Goal: Communication & Community: Answer question/provide support

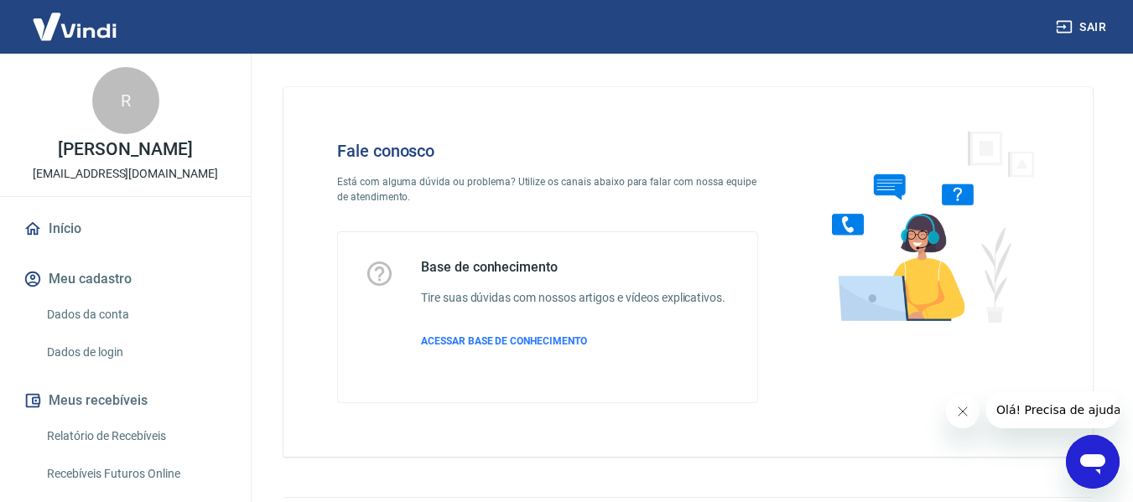
click at [1089, 464] on icon "Abrir janela de mensagens" at bounding box center [1092, 465] width 25 height 20
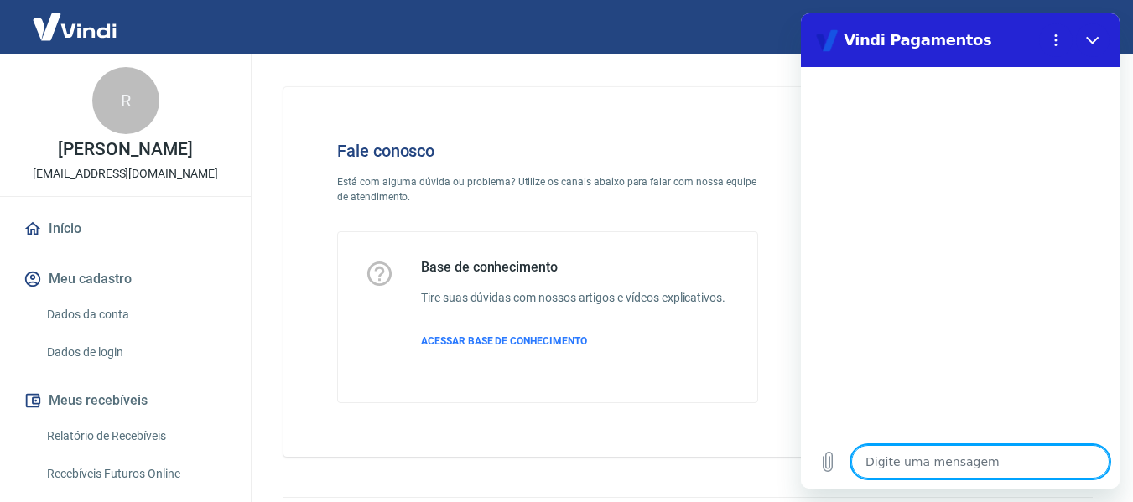
type textarea "B"
type textarea "x"
type textarea "Bo"
type textarea "x"
type textarea "Boa"
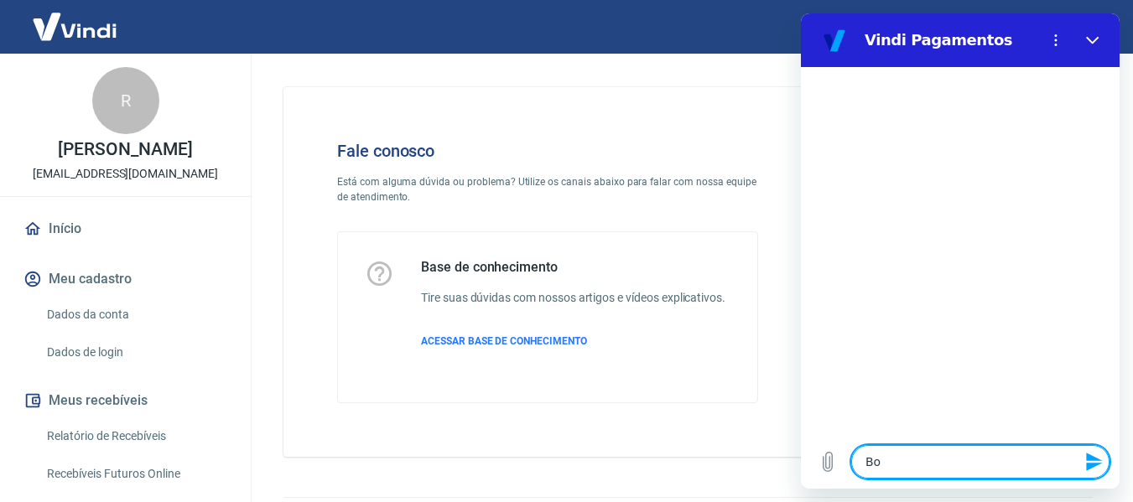
type textarea "x"
type textarea "Boa"
type textarea "x"
type textarea "Boa t"
type textarea "x"
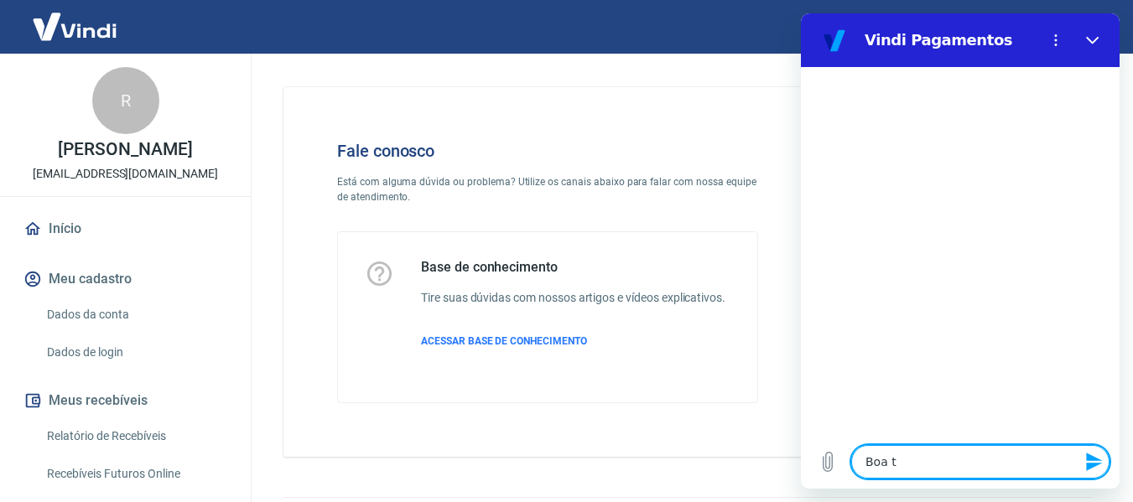
type textarea "Boa ta"
type textarea "x"
type textarea "Boa tar"
type textarea "x"
type textarea "Boa tard"
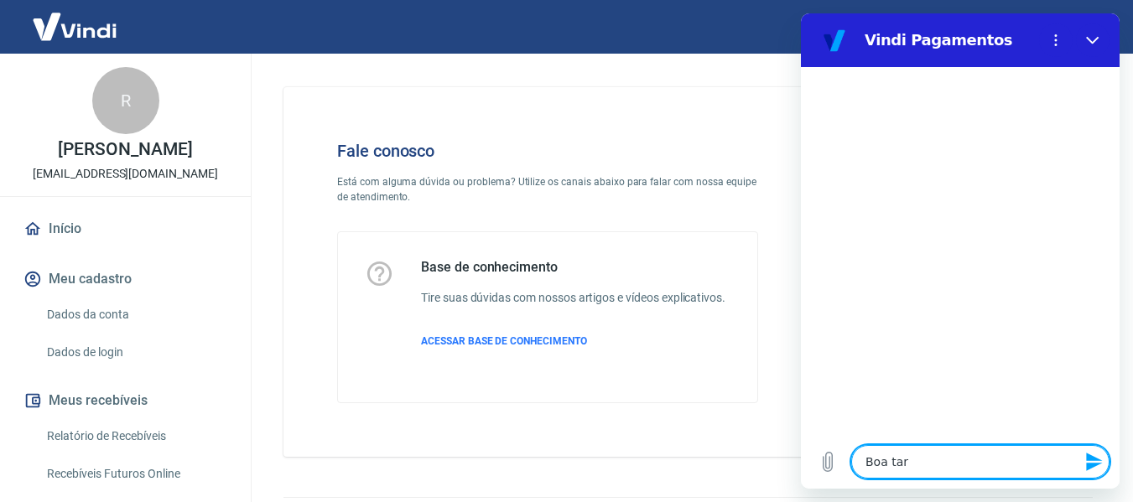
type textarea "x"
type textarea "Boa tarde"
type textarea "x"
type textarea "Boa tarde"
type textarea "x"
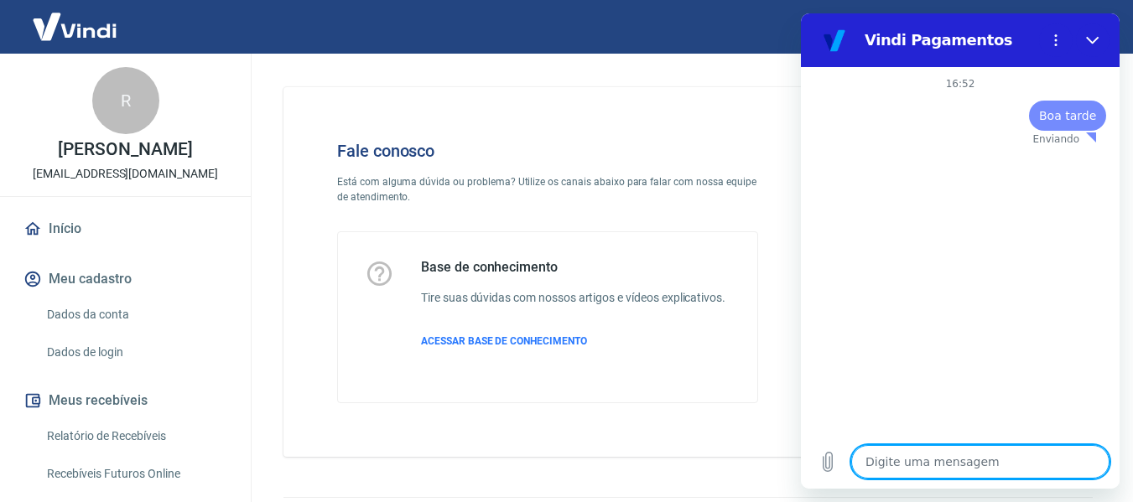
type textarea "x"
type textarea "a"
type textarea "x"
type textarea "al"
type textarea "x"
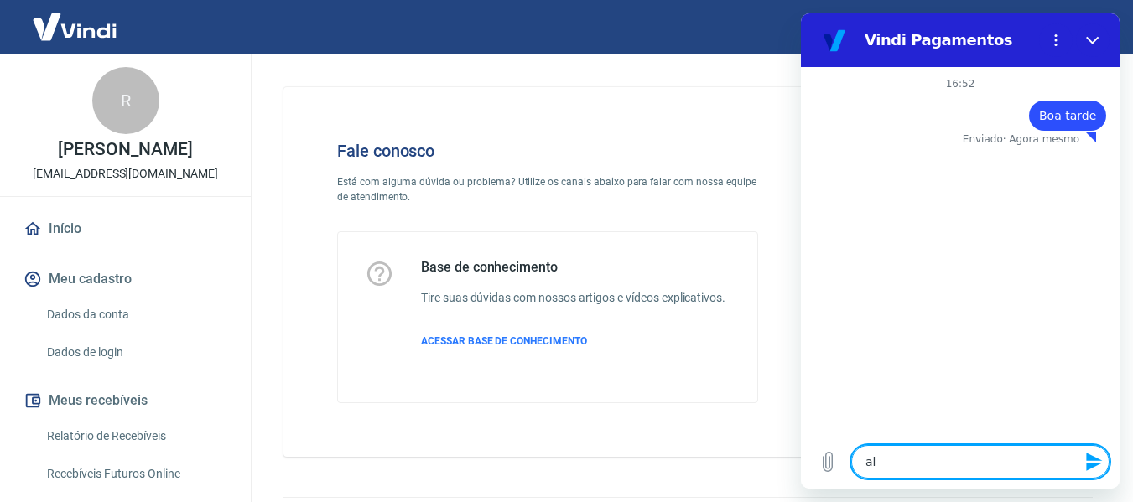
type textarea "alg"
type textarea "x"
type textarea "algu"
type textarea "x"
type textarea "algus"
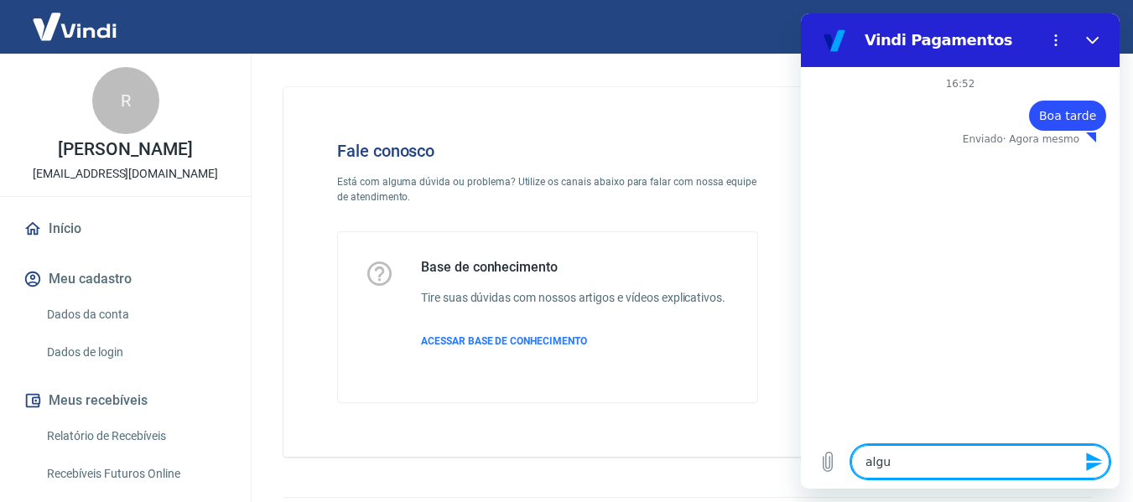
type textarea "x"
type textarea "algu"
type textarea "x"
type textarea "algun"
type textarea "x"
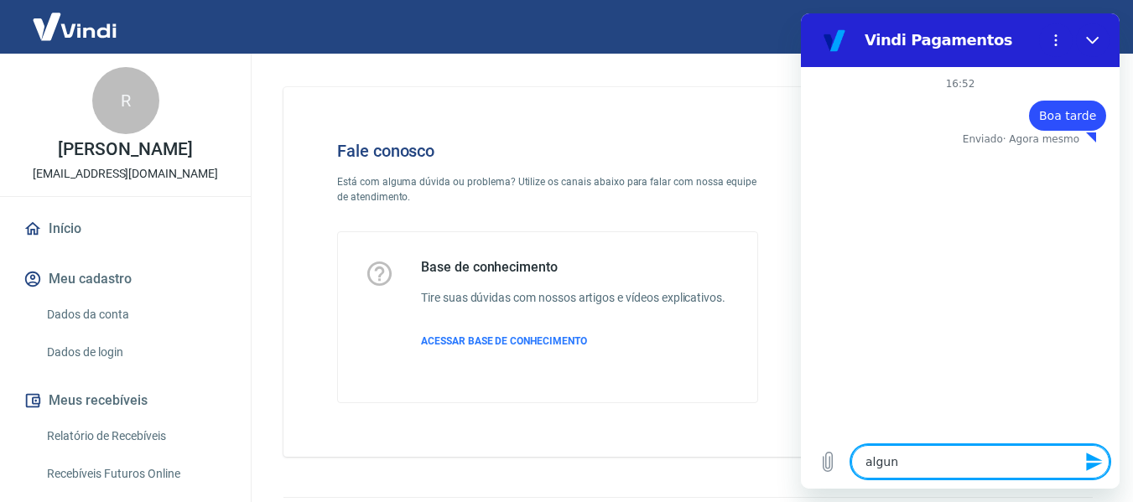
type textarea "alguns"
type textarea "x"
type textarea "alguns"
type textarea "x"
type textarea "alguns c"
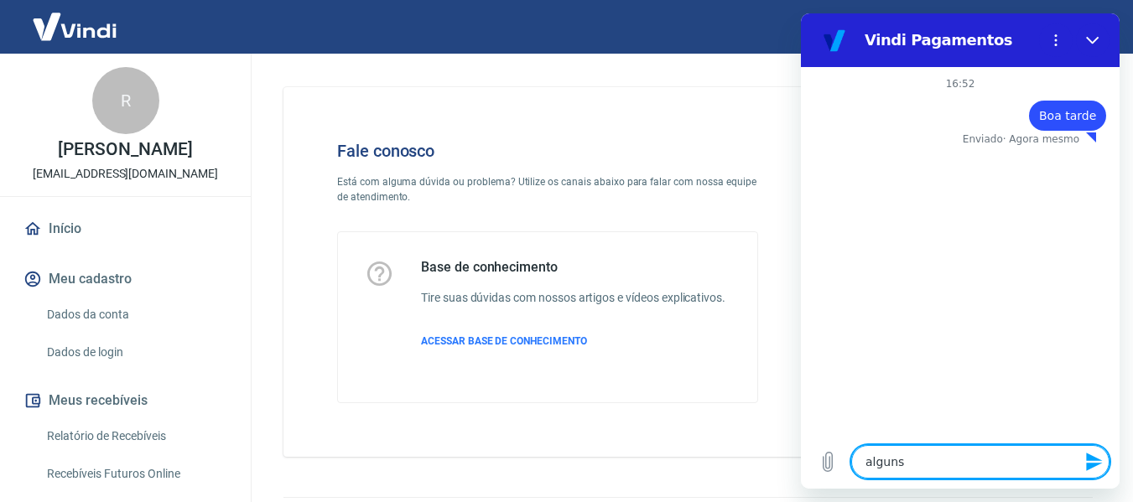
type textarea "x"
type textarea "alguns cl"
type textarea "x"
type textarea "alguns cli"
type textarea "x"
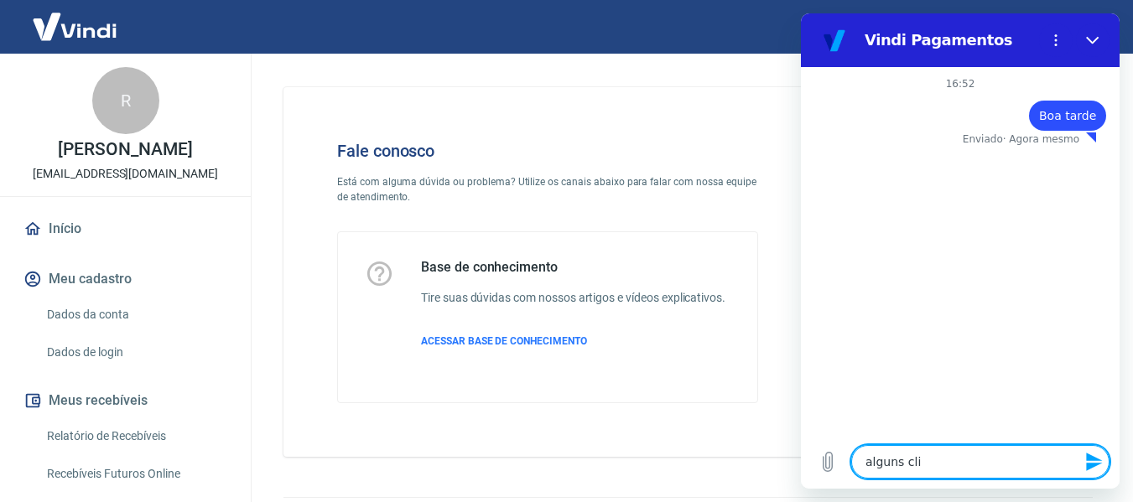
type textarea "alguns clie"
type textarea "x"
type textarea "alguns clien"
type textarea "x"
type textarea "alguns client"
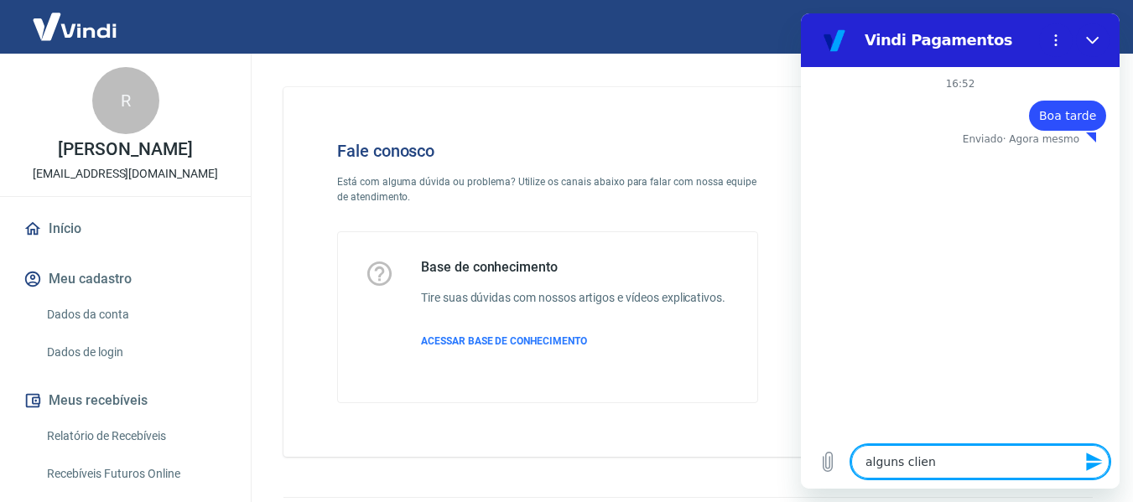
type textarea "x"
type textarea "alguns cliente"
type textarea "x"
type textarea "alguns clientes"
type textarea "x"
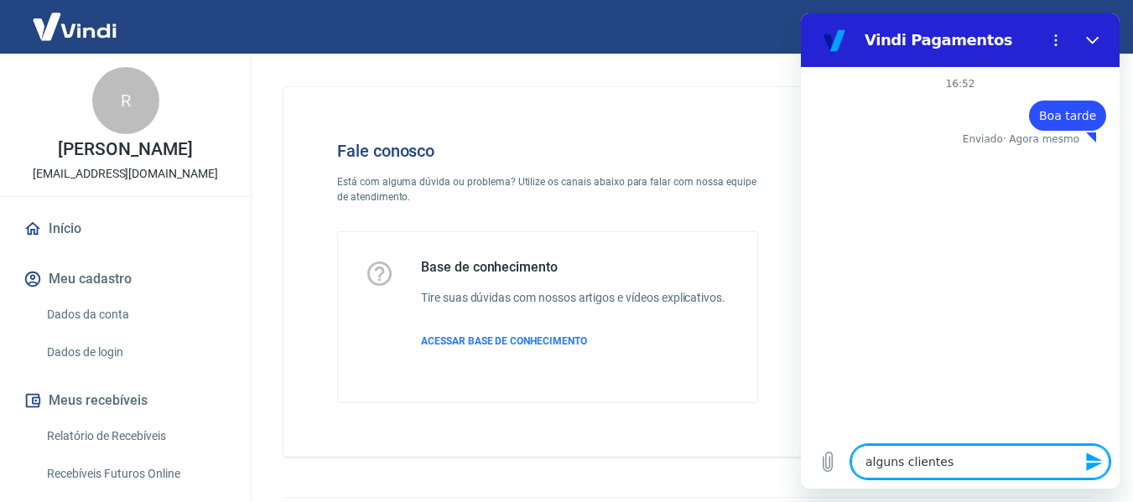
type textarea "alguns clientes"
type textarea "x"
type textarea "alguns clientes e"
type textarea "x"
type textarea "alguns clientes es"
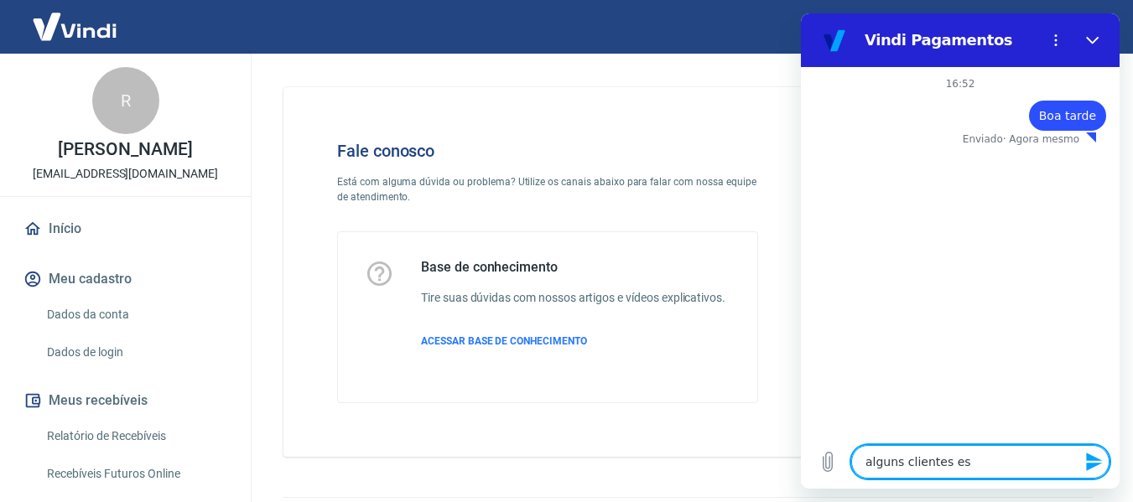
type textarea "x"
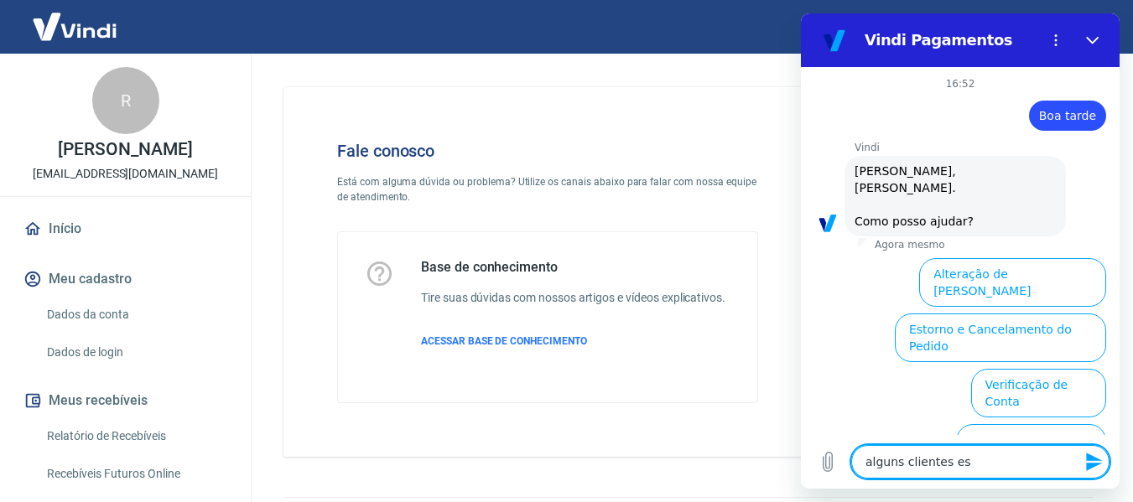
scroll to position [151, 0]
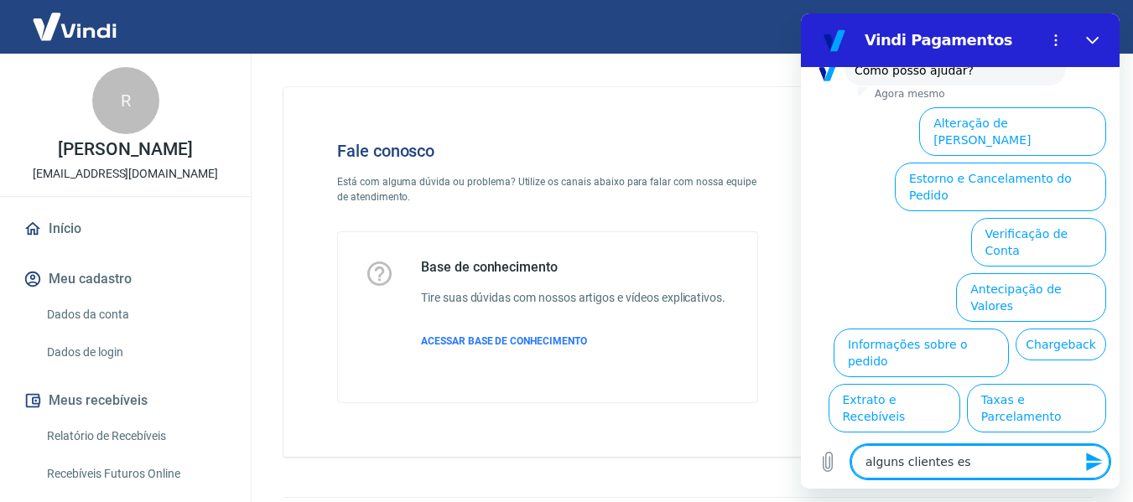
type textarea "alguns clientes e"
type textarea "x"
type textarea "alguns clientes"
type textarea "x"
type textarea "alguns clientes"
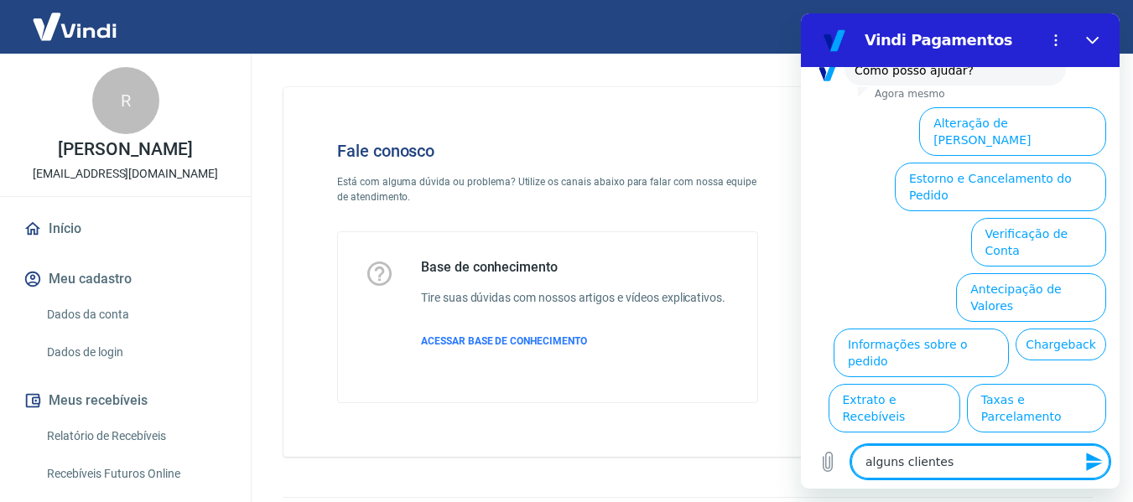
type textarea "x"
type textarea "alguns cliente"
type textarea "x"
type textarea "alguns client"
type textarea "x"
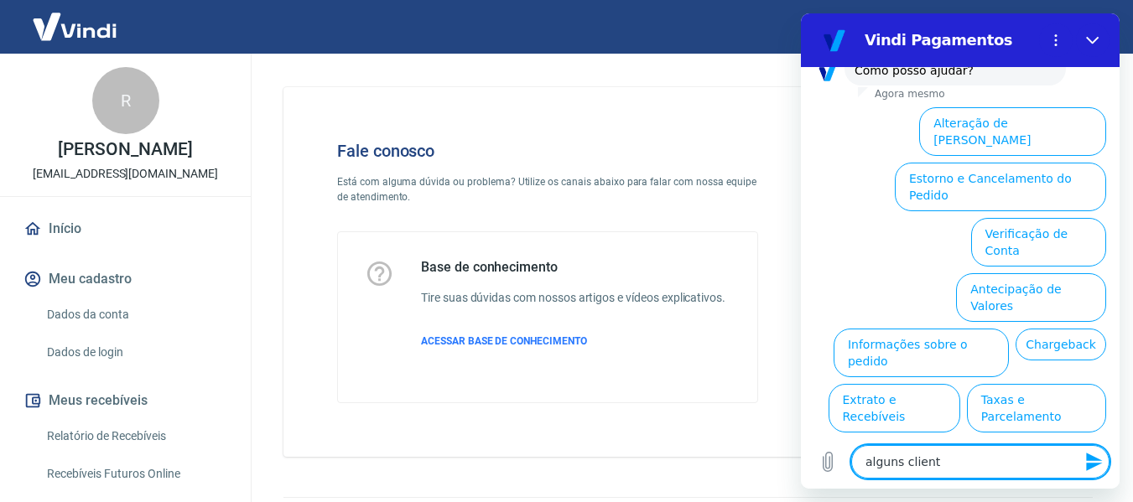
type textarea "alguns clien"
type textarea "x"
type textarea "alguns clie"
type textarea "x"
type textarea "alguns cli"
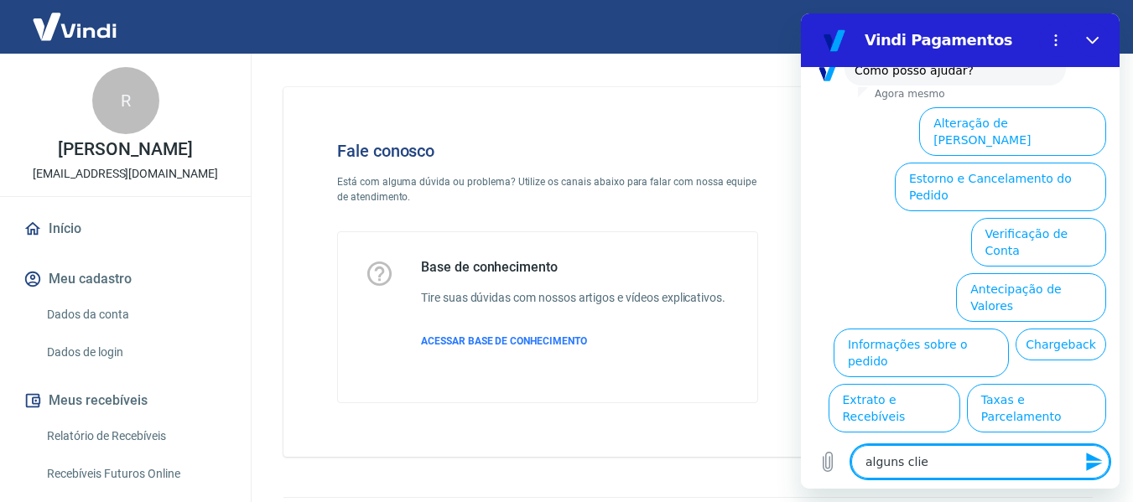
type textarea "x"
type textarea "alguns cl"
type textarea "x"
type textarea "alguns c"
type textarea "x"
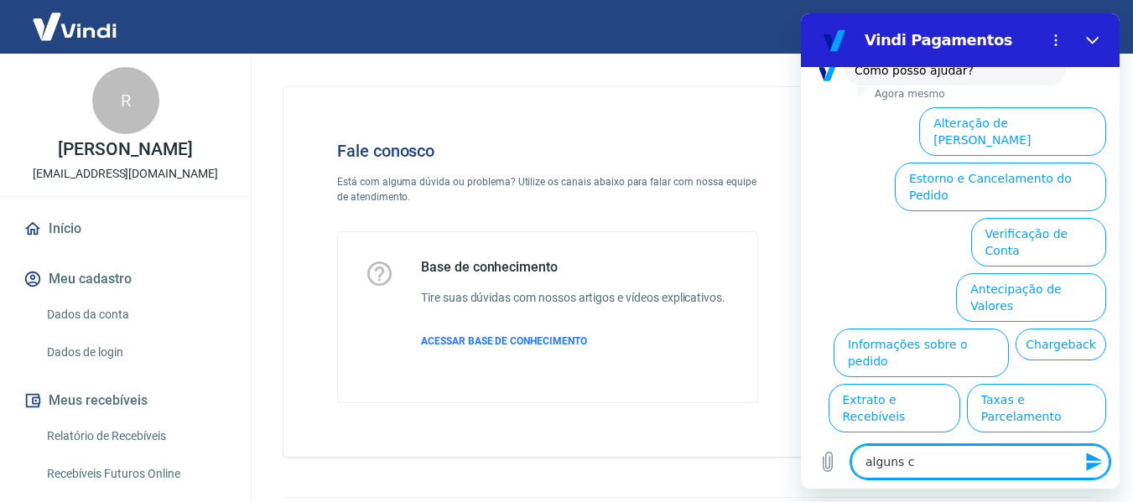
type textarea "alguns"
type textarea "x"
type textarea "alguns"
type textarea "x"
type textarea "algun"
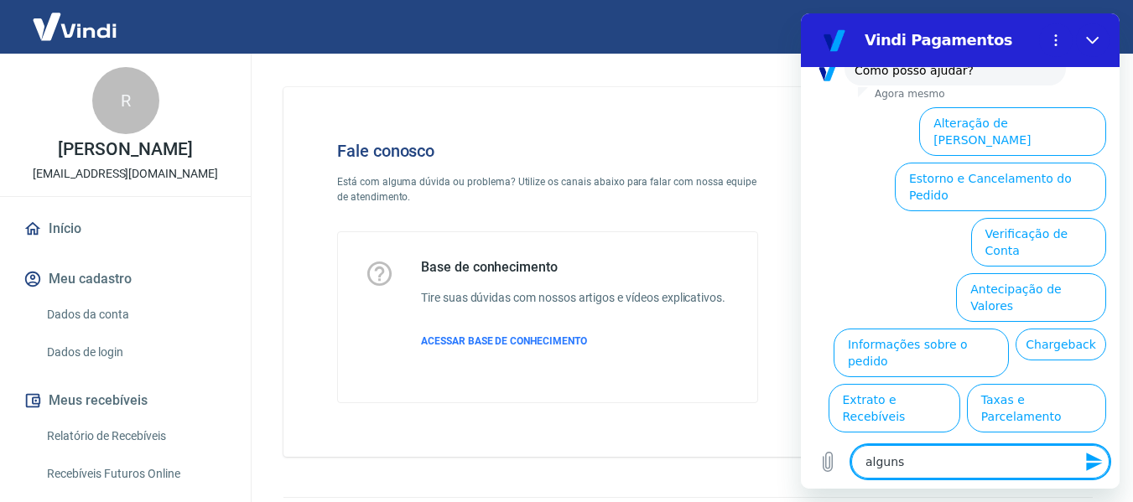
type textarea "x"
type textarea "algu"
type textarea "x"
type textarea "alg"
type textarea "x"
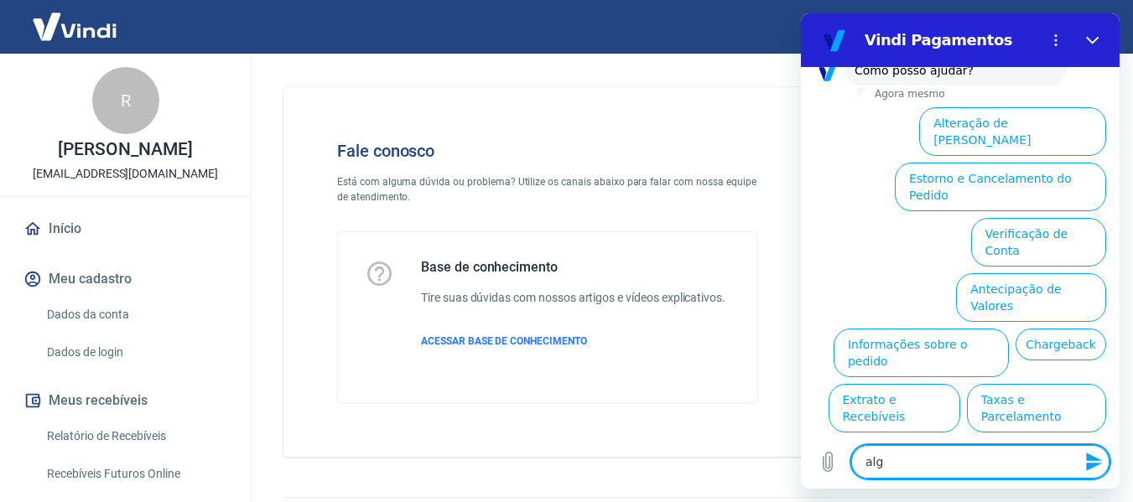
type textarea "al"
type textarea "x"
type textarea "a"
type textarea "x"
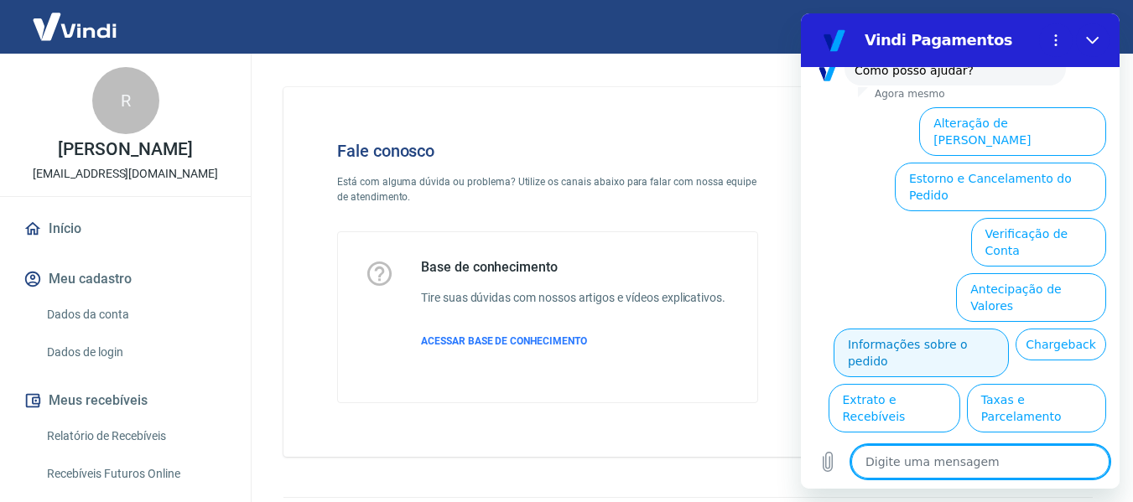
click at [1009, 329] on button "Informações sobre o pedido" at bounding box center [921, 353] width 175 height 49
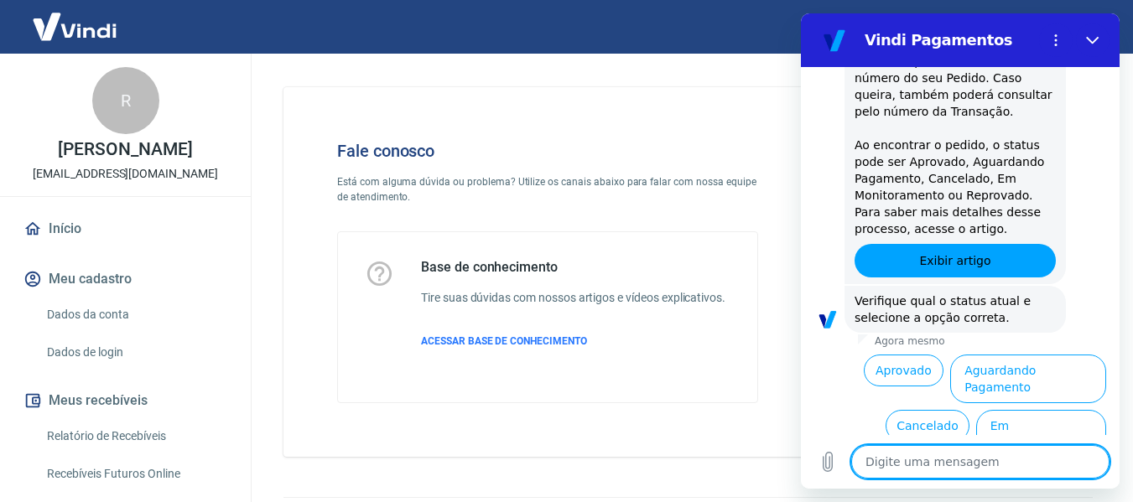
scroll to position [440, 0]
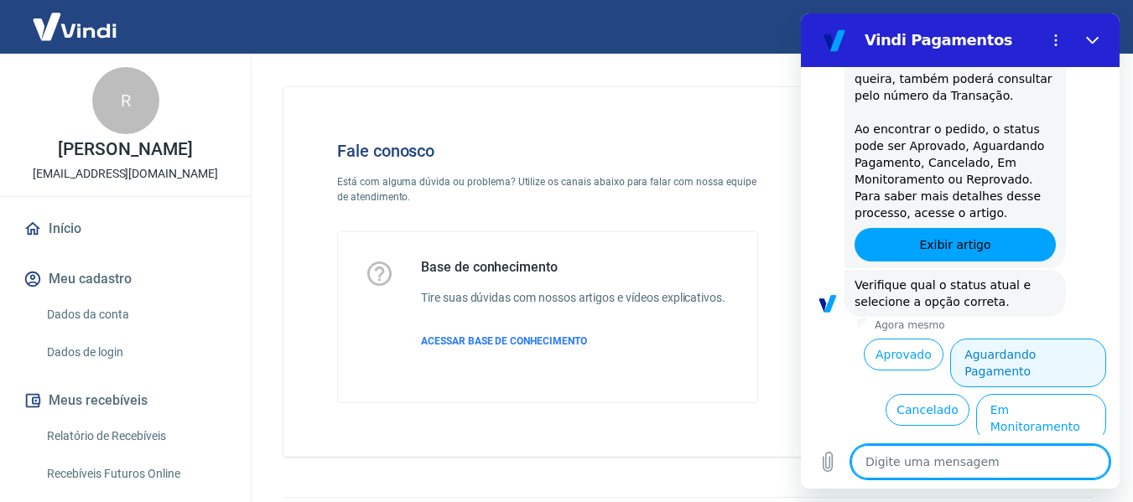
click at [1039, 339] on button "Aguardando Pagamento" at bounding box center [1028, 363] width 156 height 49
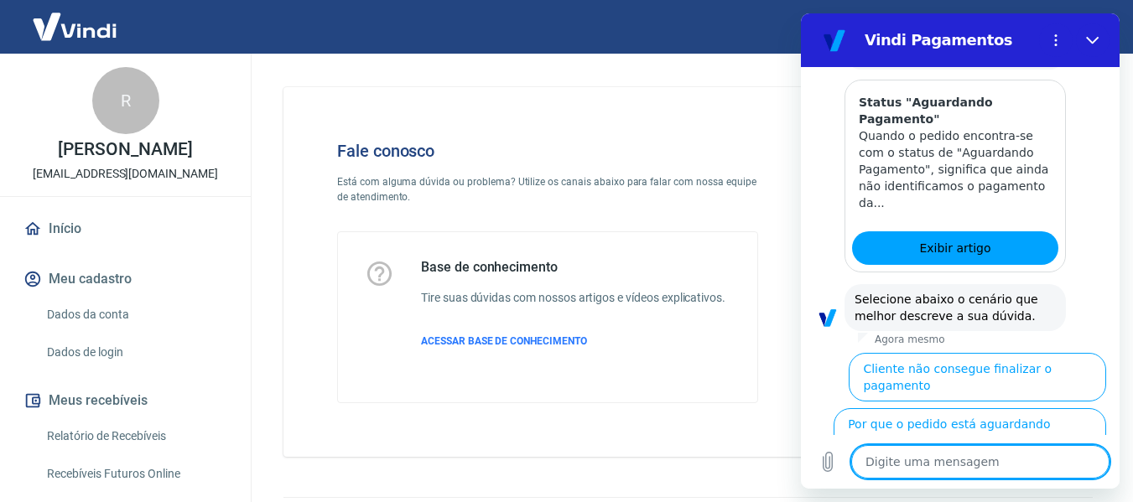
scroll to position [914, 0]
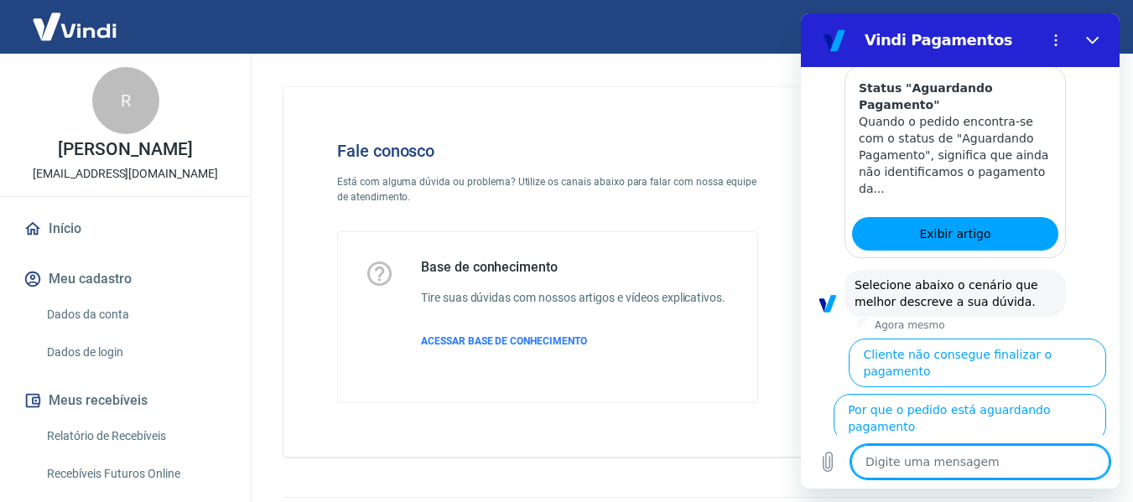
click at [995, 339] on button "Cliente não consegue finalizar o pagamento" at bounding box center [978, 363] width 258 height 49
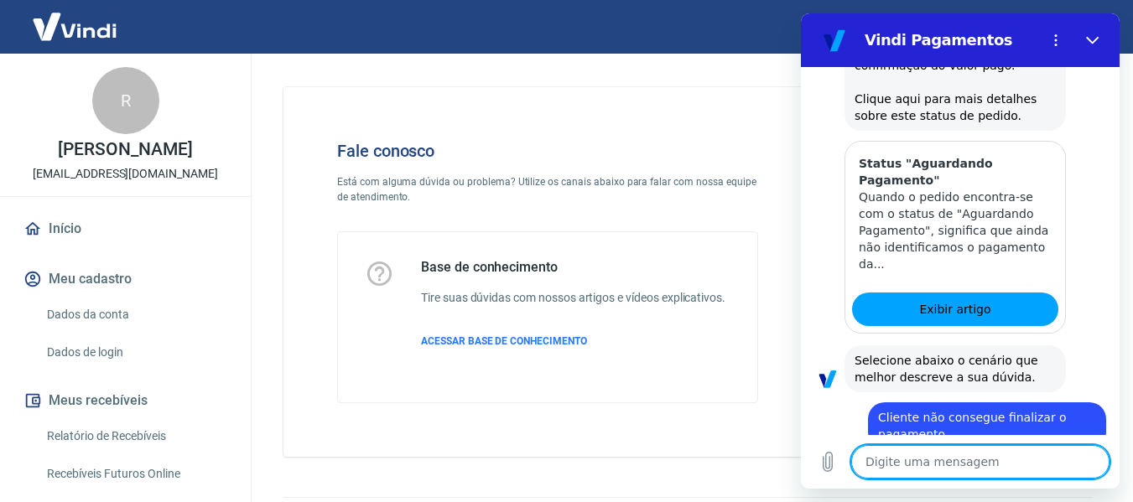
type textarea "x"
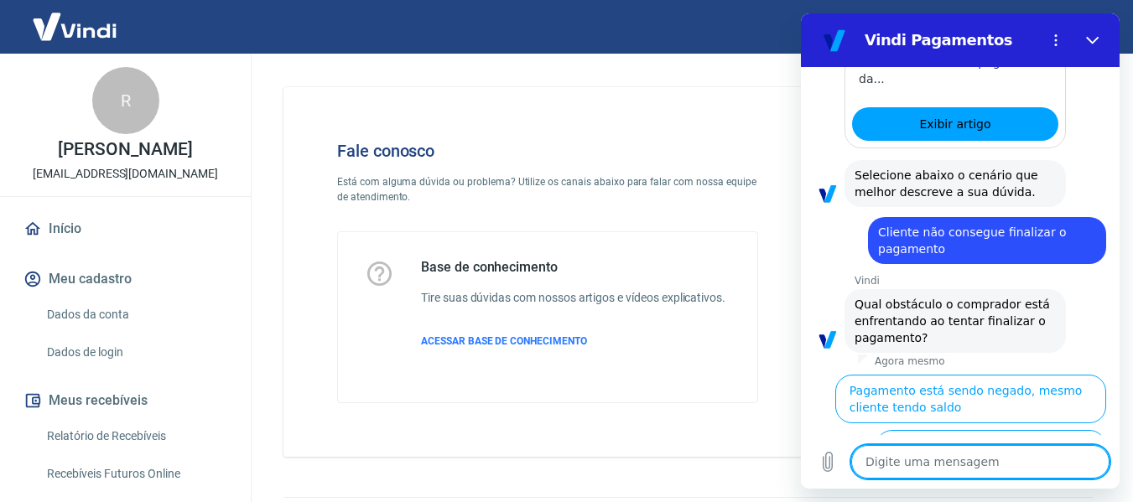
scroll to position [1039, 0]
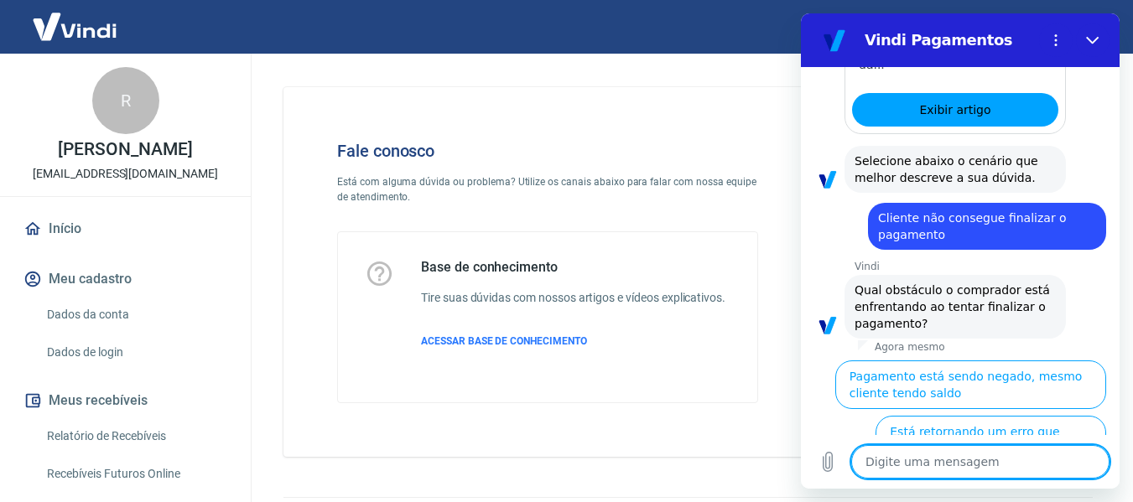
click at [941, 476] on textarea at bounding box center [980, 462] width 258 height 34
type textarea "o"
type textarea "x"
type textarea "o"
type textarea "x"
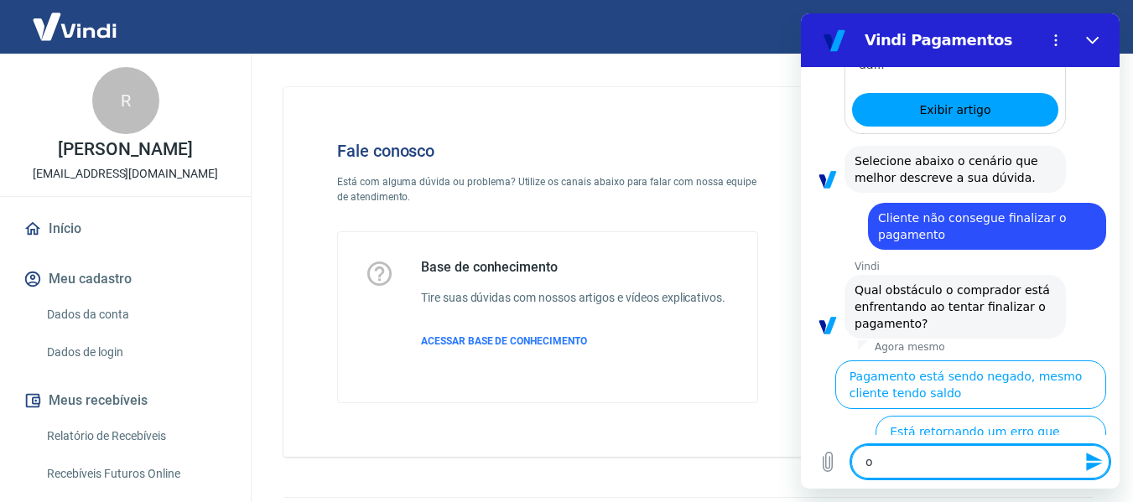
type textarea "o p"
type textarea "x"
type textarea "o pi"
type textarea "x"
type textarea "o p"
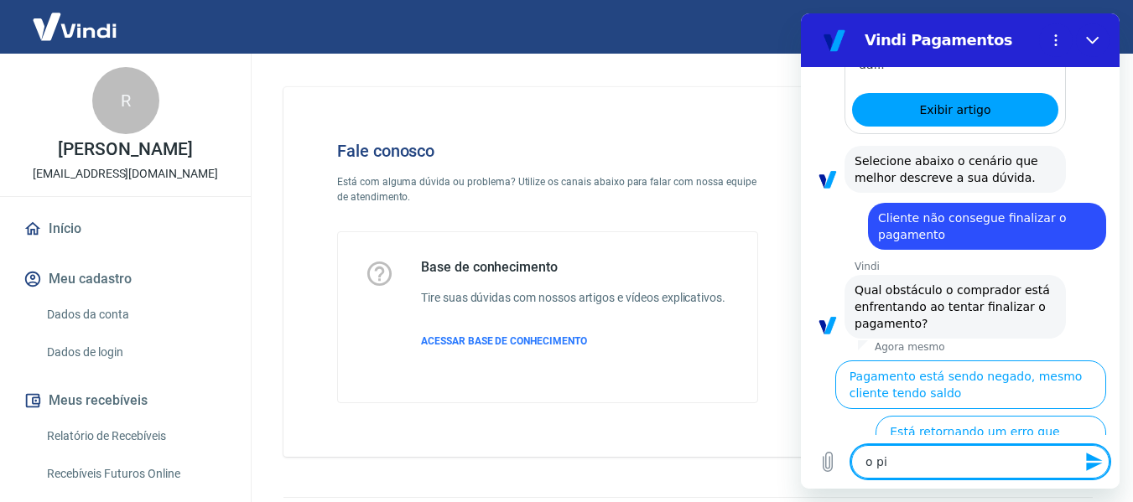
type textarea "x"
type textarea "o"
type textarea "x"
type textarea "o"
type textarea "x"
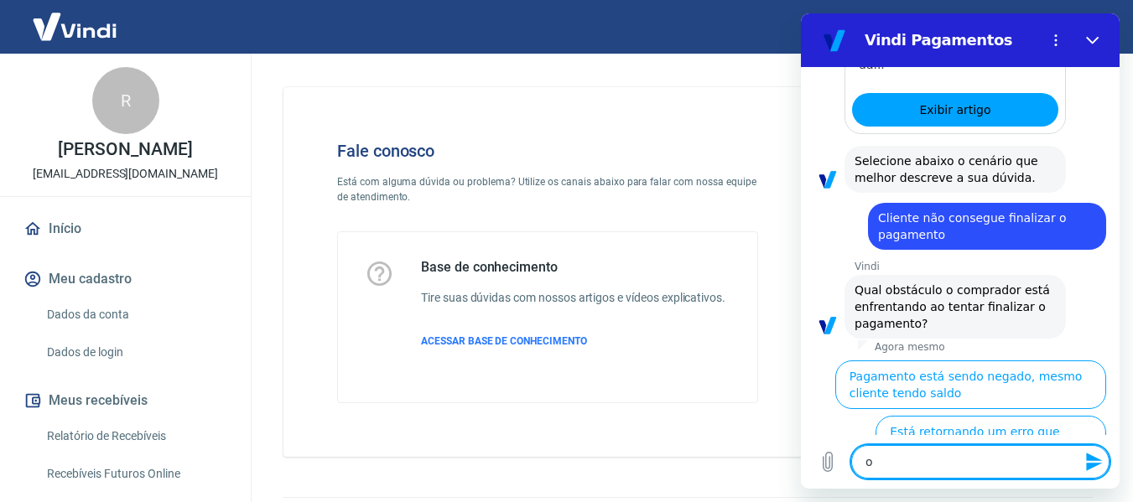
type textarea "x"
type textarea "e"
type textarea "x"
type textarea "es"
type textarea "x"
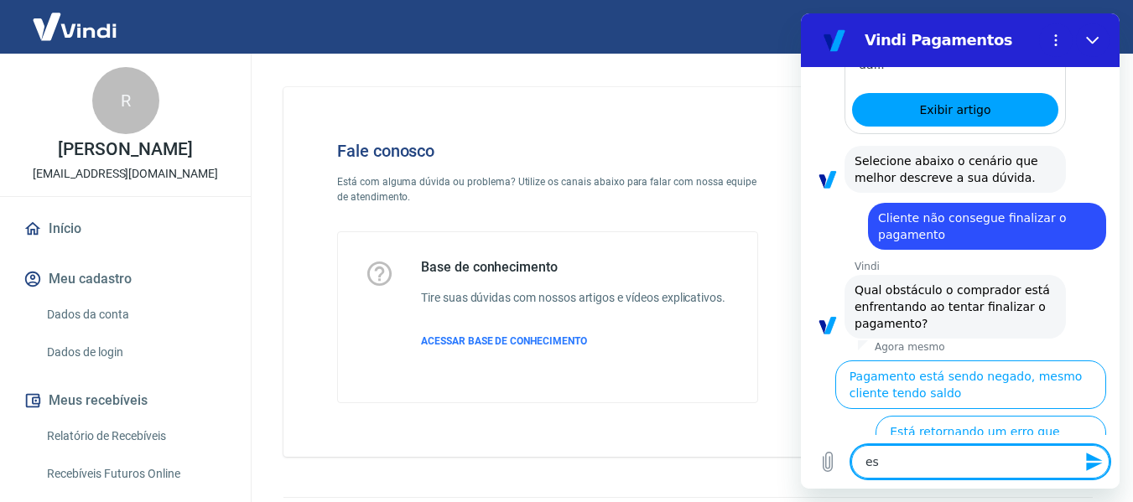
type textarea "est"
type textarea "x"
type textarea "está"
type textarea "x"
type textarea "está a"
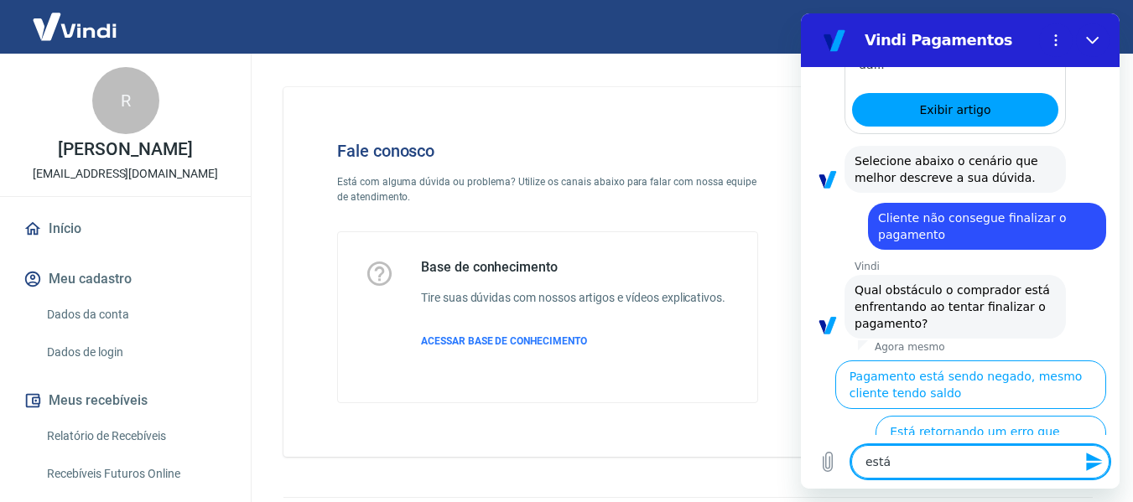
type textarea "x"
type textarea "está aa"
type textarea "x"
type textarea "está a"
type textarea "x"
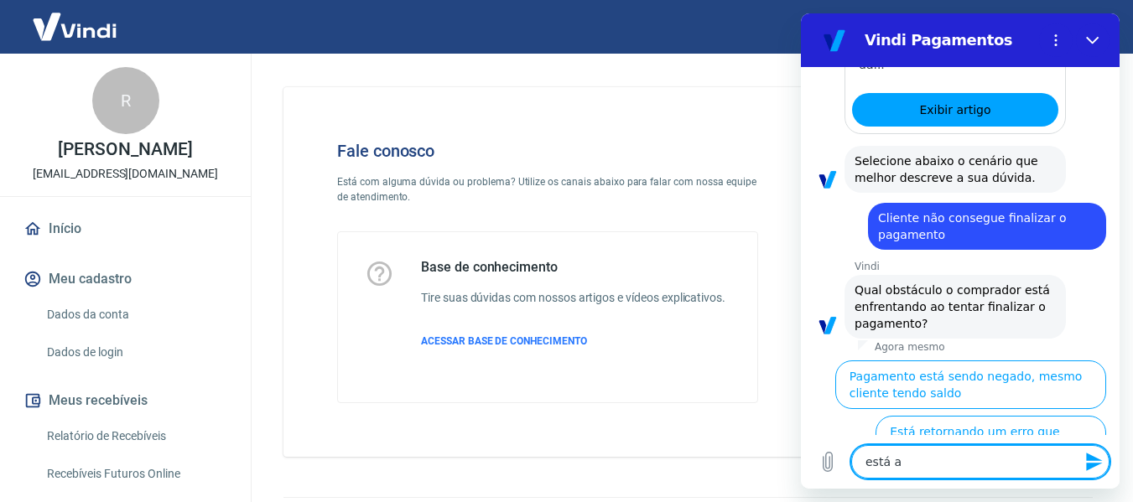
type textarea "está ap"
type textarea "x"
type textarea "está apr"
type textarea "x"
type textarea "está apre"
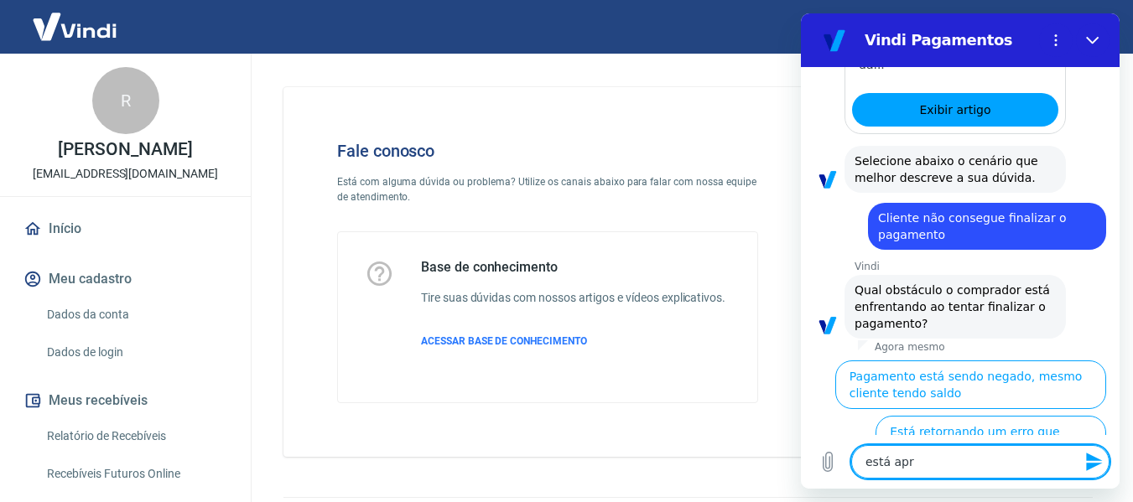
type textarea "x"
type textarea "está aprec"
type textarea "x"
type textarea "está aprece"
type textarea "x"
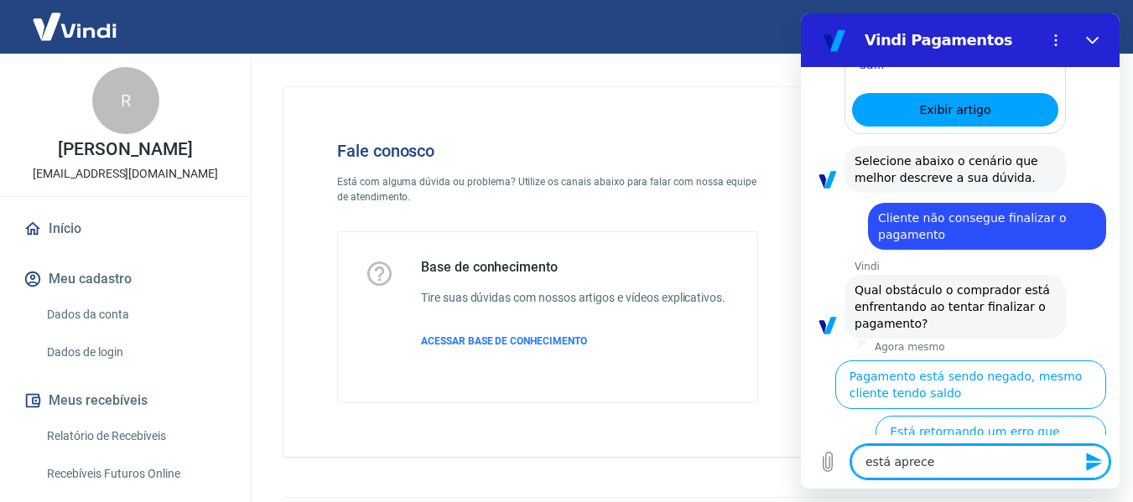
type textarea "está apreced"
type textarea "x"
type textarea "está aprece"
type textarea "x"
type textarea "está aprecen"
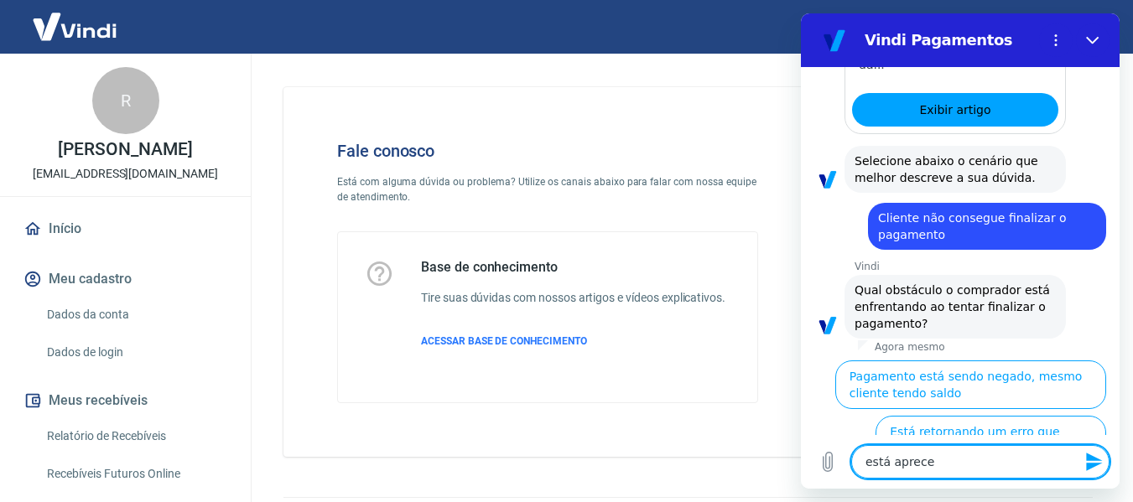
type textarea "x"
type textarea "está aprecend"
type textarea "x"
type textarea "está aprecendo"
type textarea "x"
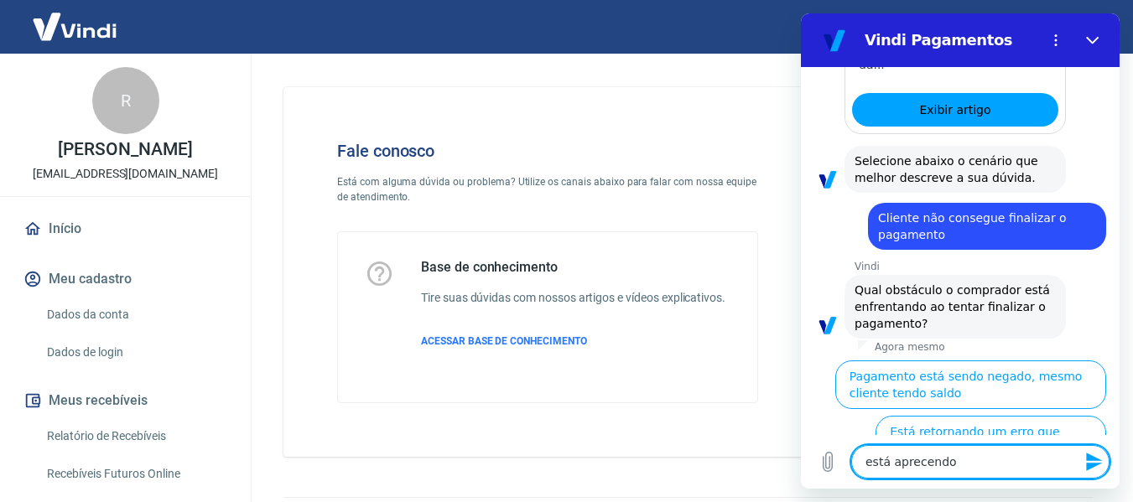
type textarea "está aprecendo"
type textarea "x"
type textarea "está aprecendo i"
type textarea "x"
type textarea "está aprecendo is"
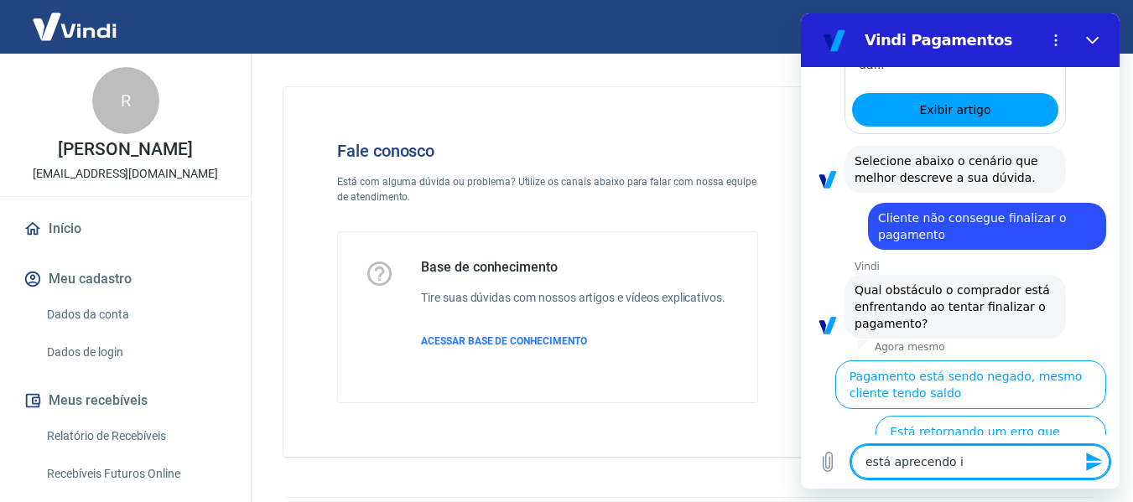
type textarea "x"
type textarea "está aprecendo iss"
type textarea "x"
type textarea "está aprecendo isso"
type textarea "x"
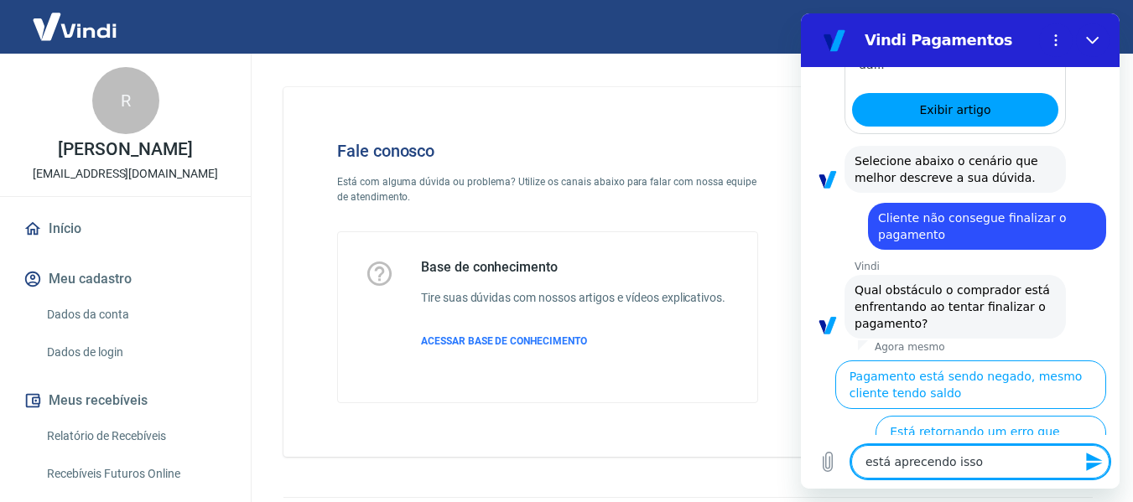
type textarea "está aprecendo isso"
type textarea "x"
type textarea "está aparecendo isso"
type textarea "x"
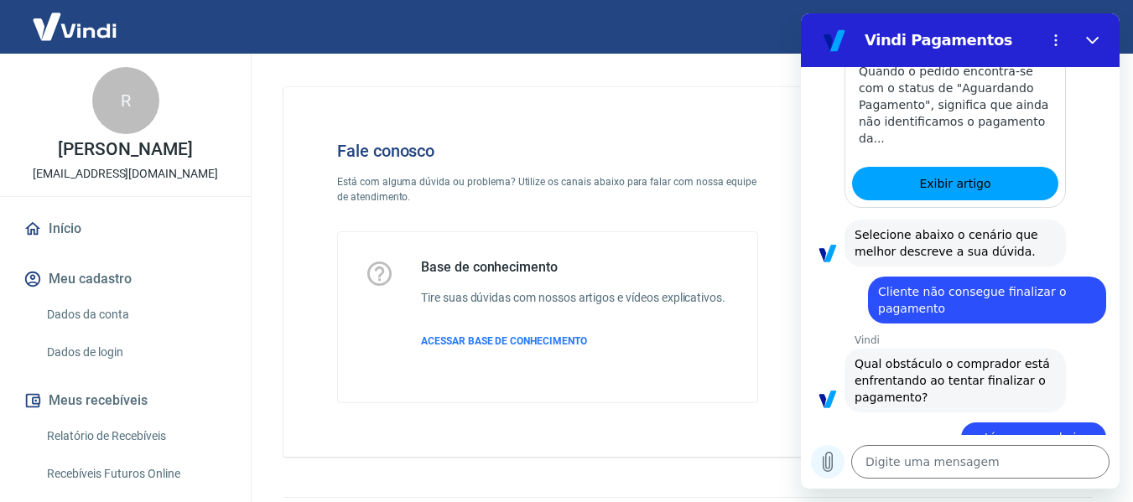
click at [825, 463] on icon "Carregar arquivo" at bounding box center [828, 462] width 9 height 19
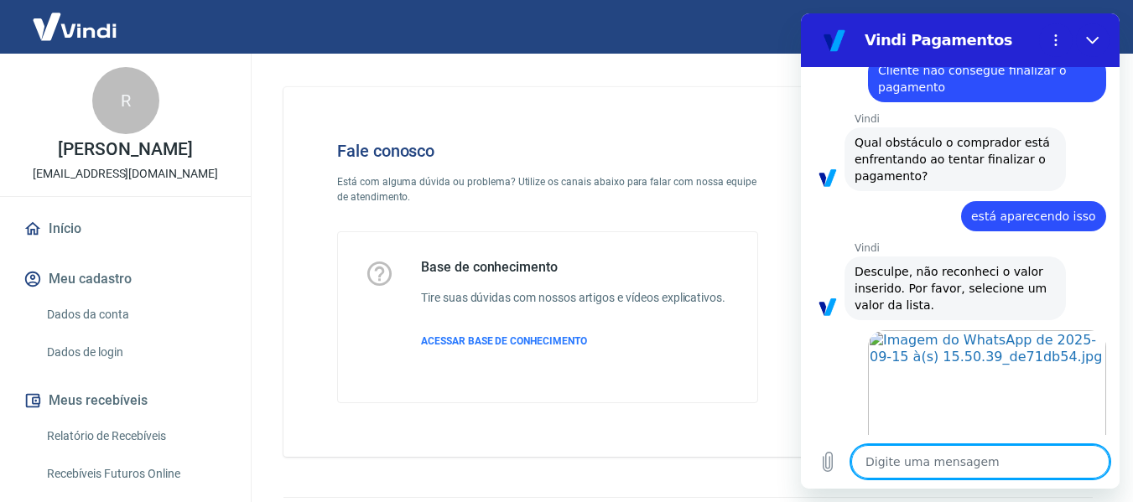
scroll to position [1190, 0]
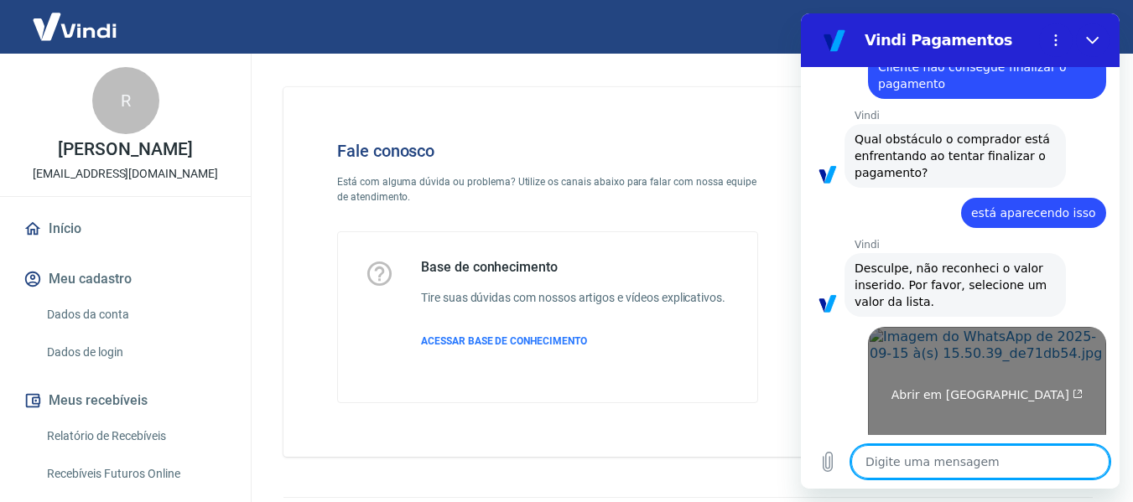
type textarea "x"
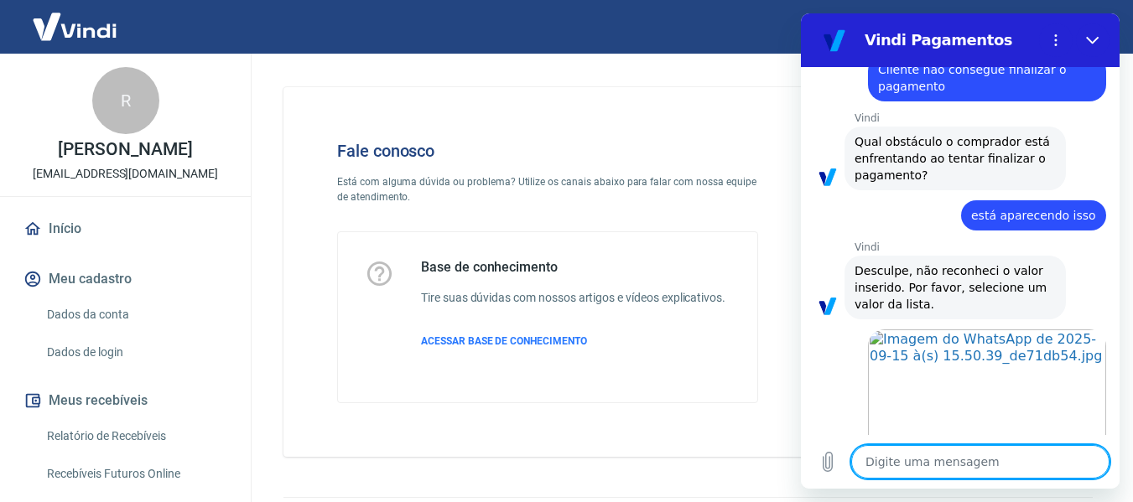
scroll to position [1278, 0]
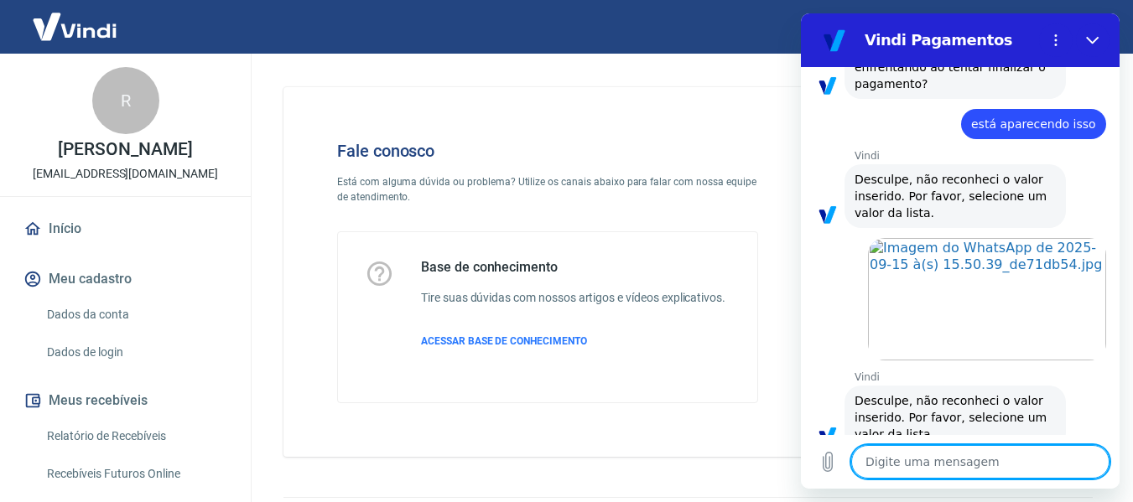
type textarea "n"
type textarea "x"
type textarea "nã"
type textarea "x"
type textarea "não"
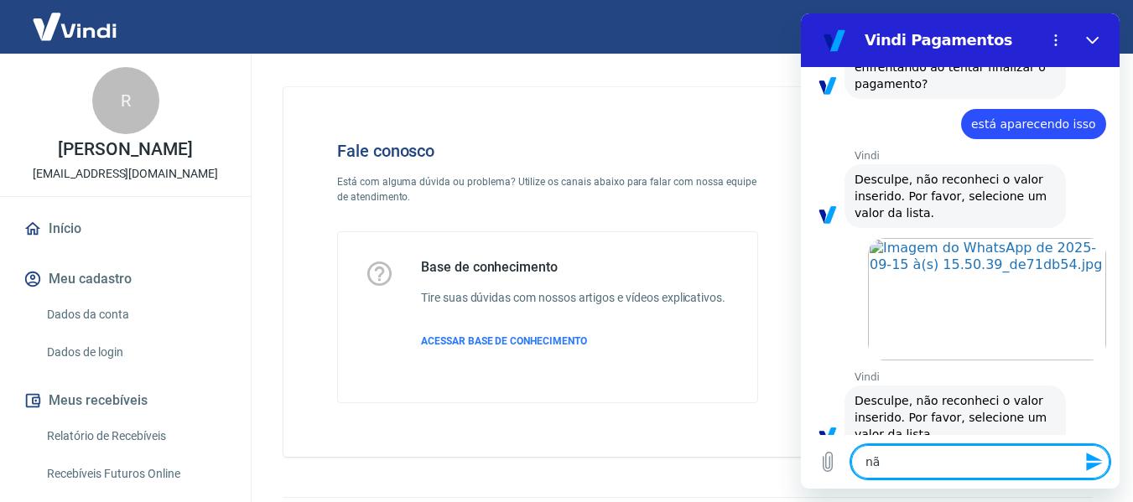
type textarea "x"
type textarea "nã"
type textarea "x"
type textarea "n"
type textarea "x"
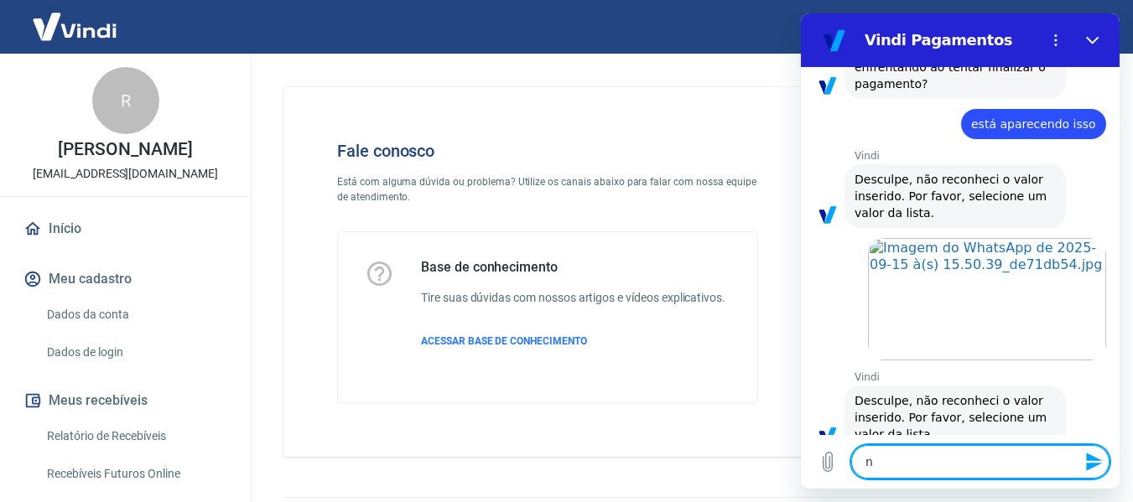
type textarea "x"
type textarea "n"
type textarea "x"
type textarea "nã"
type textarea "x"
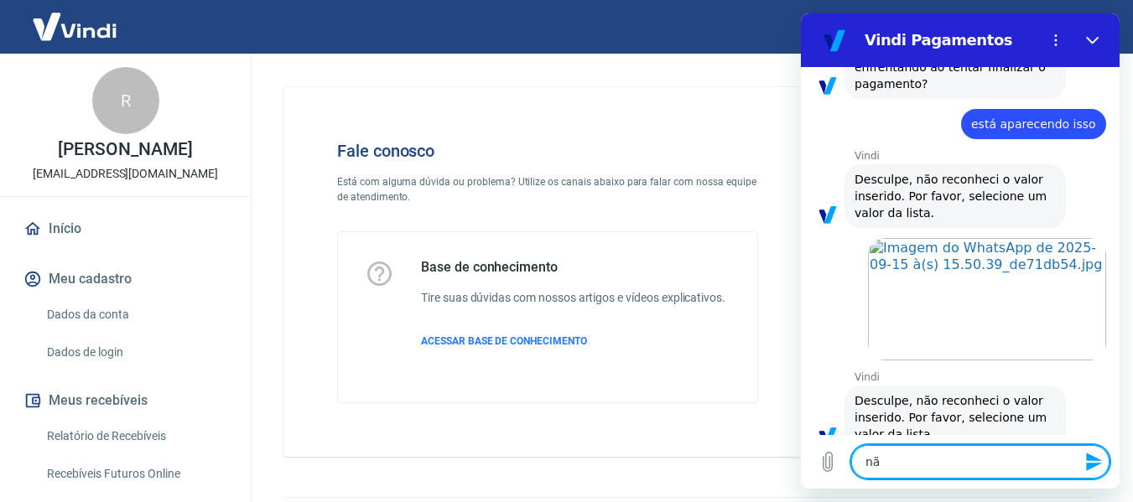
type textarea "não"
type textarea "x"
type textarea "não"
type textarea "x"
type textarea "não e"
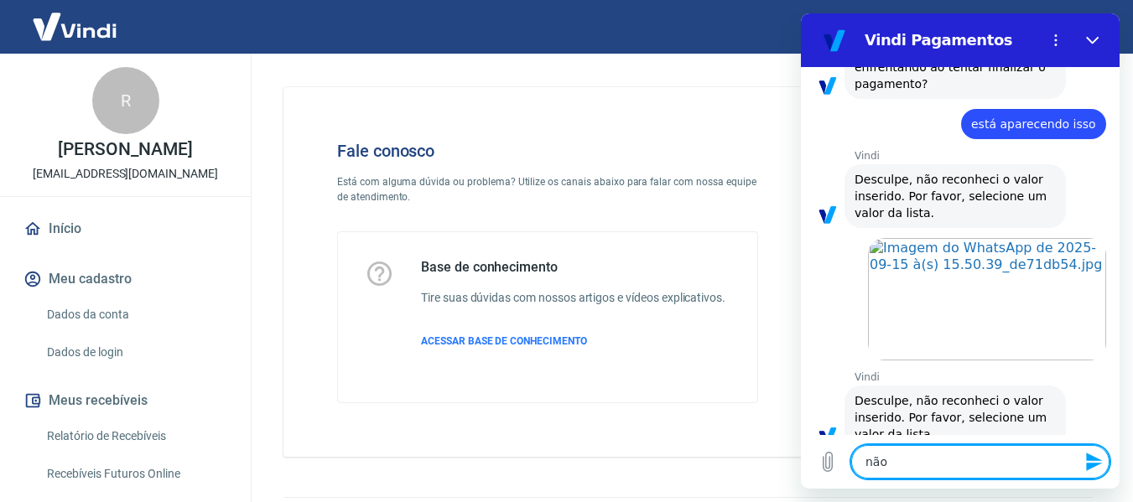
type textarea "x"
type textarea "não es"
type textarea "x"
type textarea "não est"
type textarea "x"
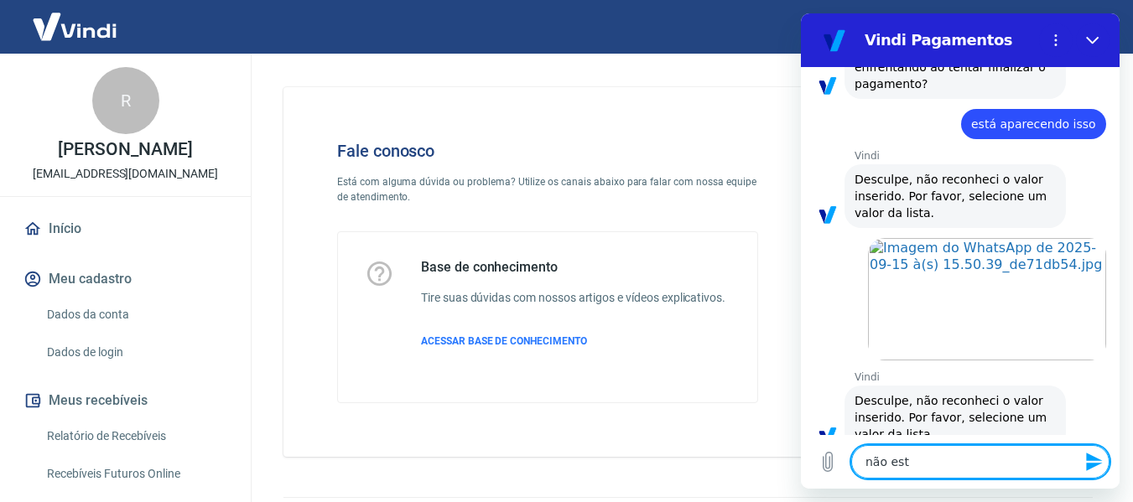
type textarea "não está"
type textarea "x"
type textarea "não está"
type textarea "x"
type textarea "não está c"
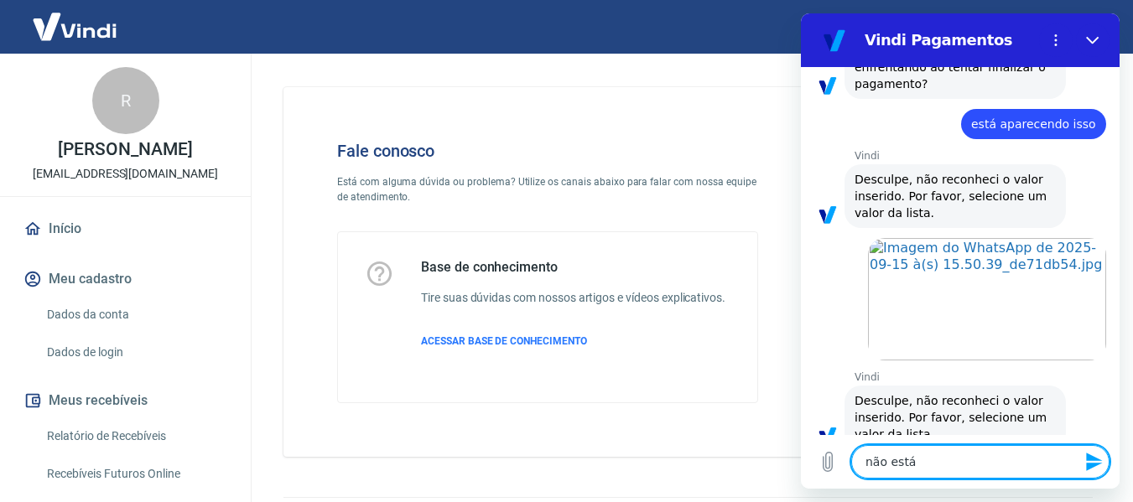
type textarea "x"
type textarea "não está co"
type textarea "x"
type textarea "não está con"
type textarea "x"
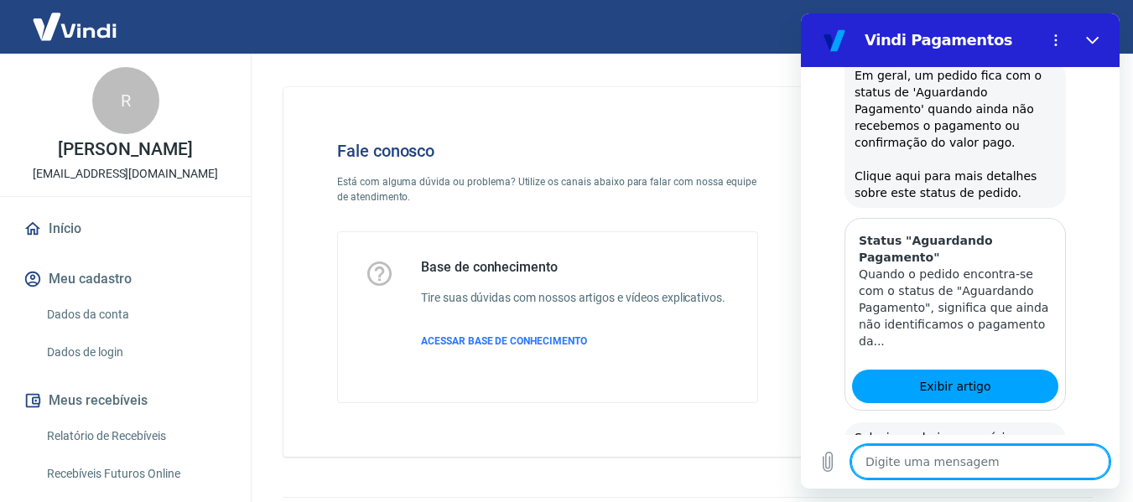
scroll to position [2293, 0]
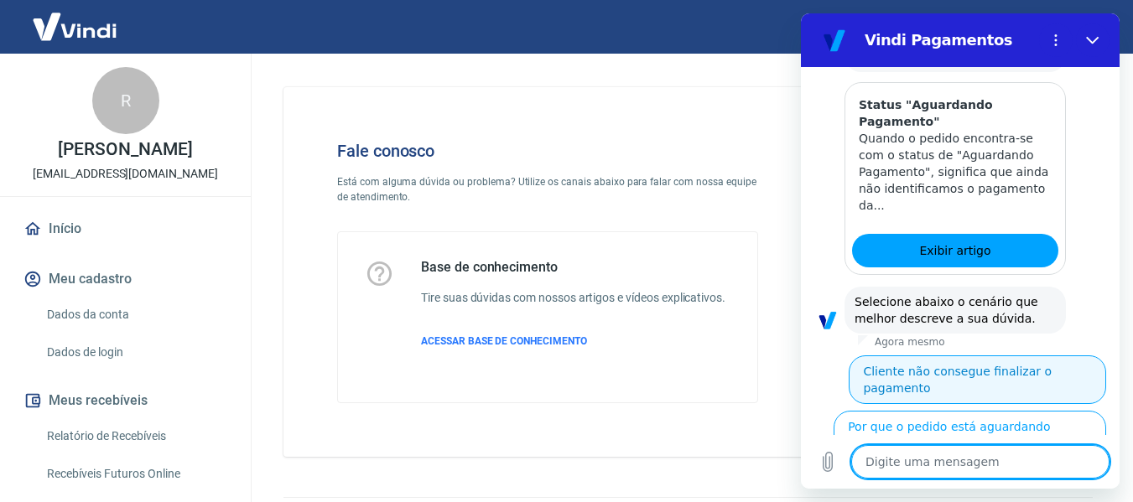
click at [912, 356] on button "Cliente não consegue finalizar o pagamento" at bounding box center [978, 380] width 258 height 49
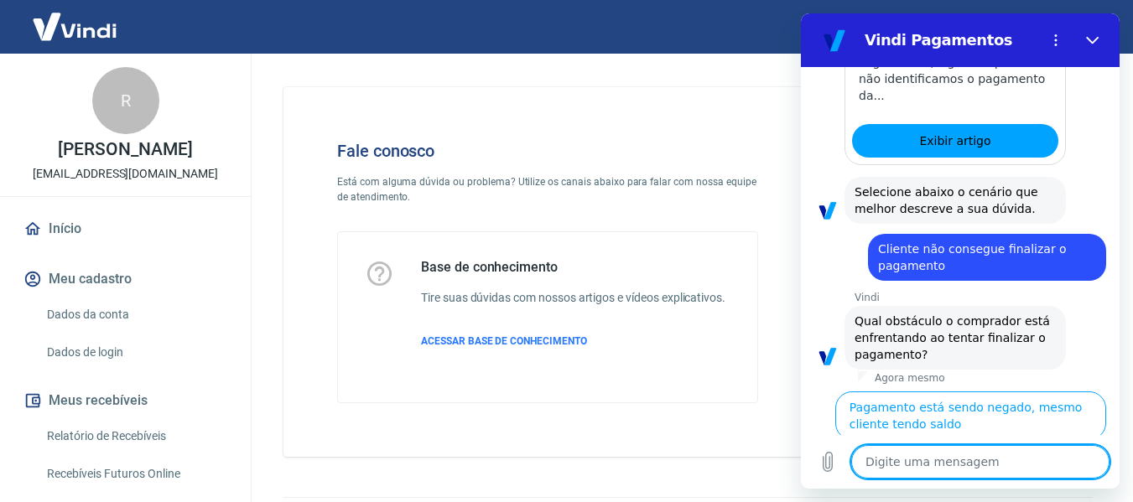
scroll to position [2418, 0]
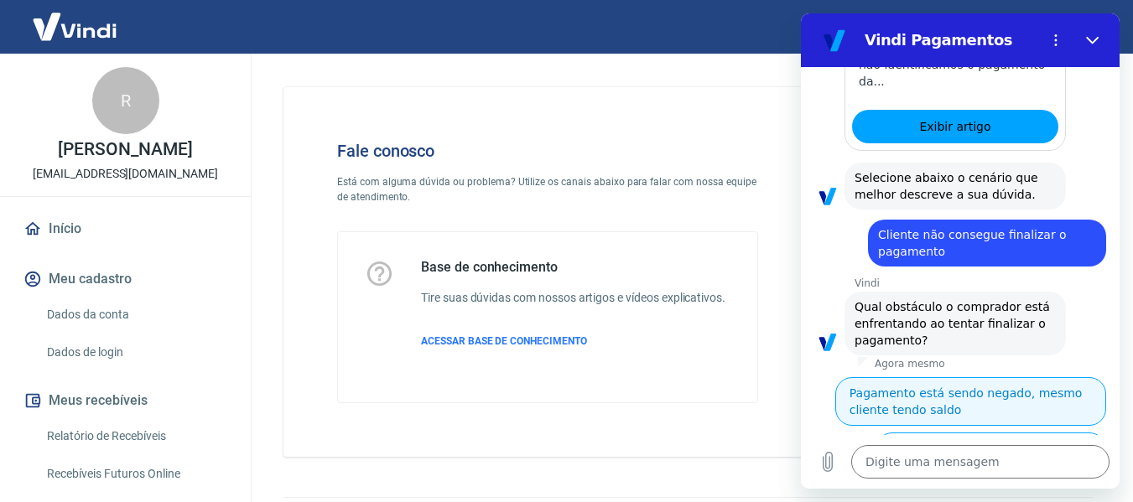
click at [1020, 377] on button "Pagamento está sendo negado, mesmo cliente tendo saldo" at bounding box center [971, 401] width 271 height 49
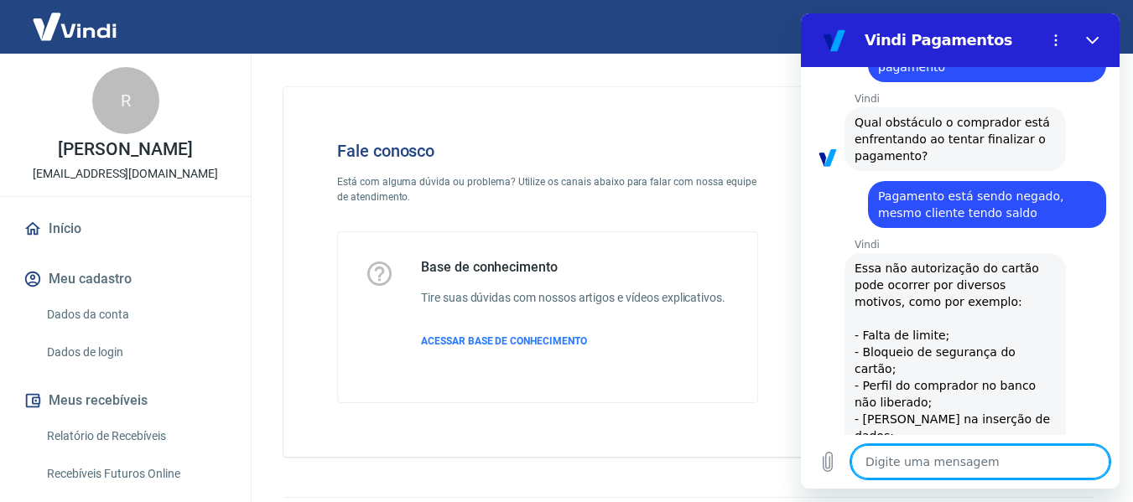
scroll to position [3022, 0]
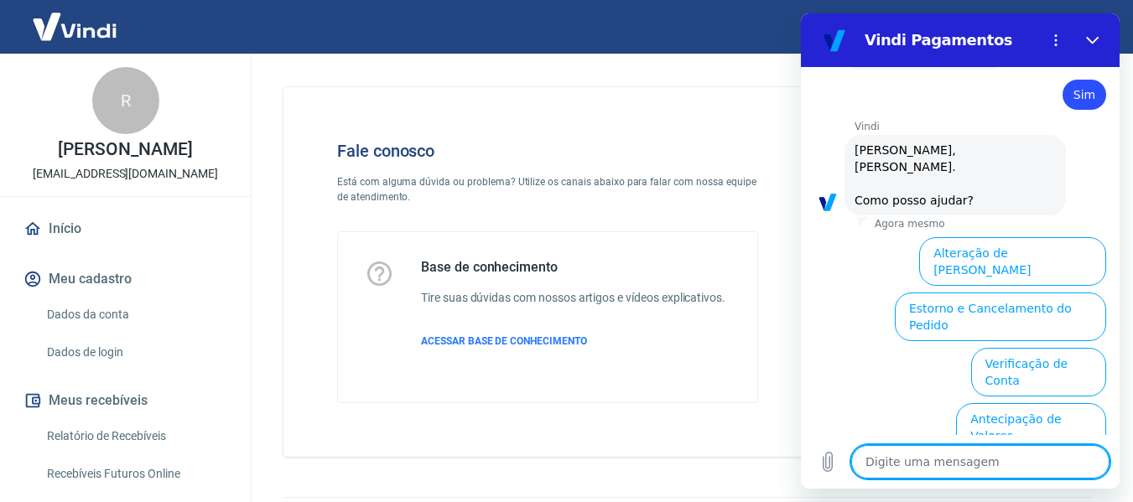
scroll to position [3460, 0]
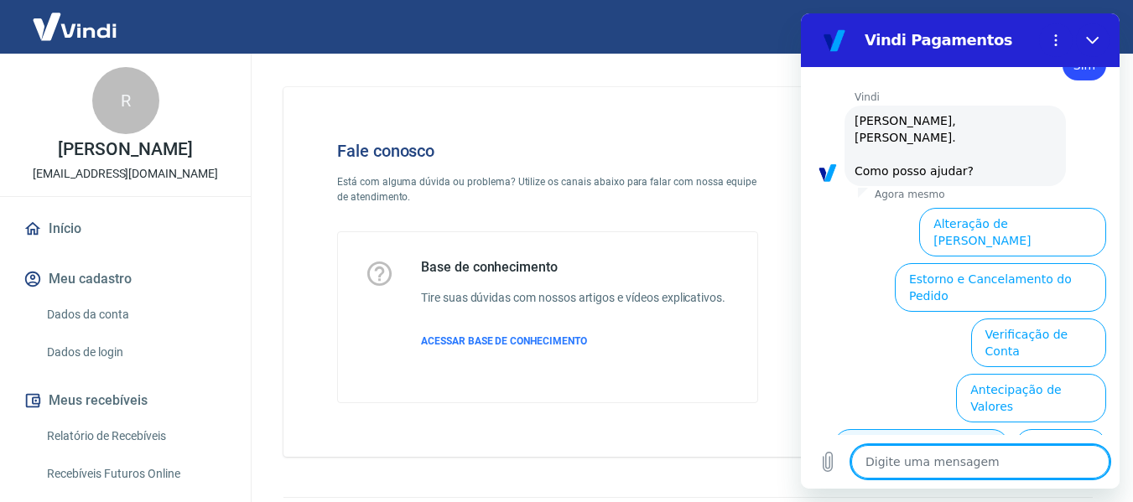
click at [1009, 430] on button "Informações sobre o pedido" at bounding box center [921, 454] width 175 height 49
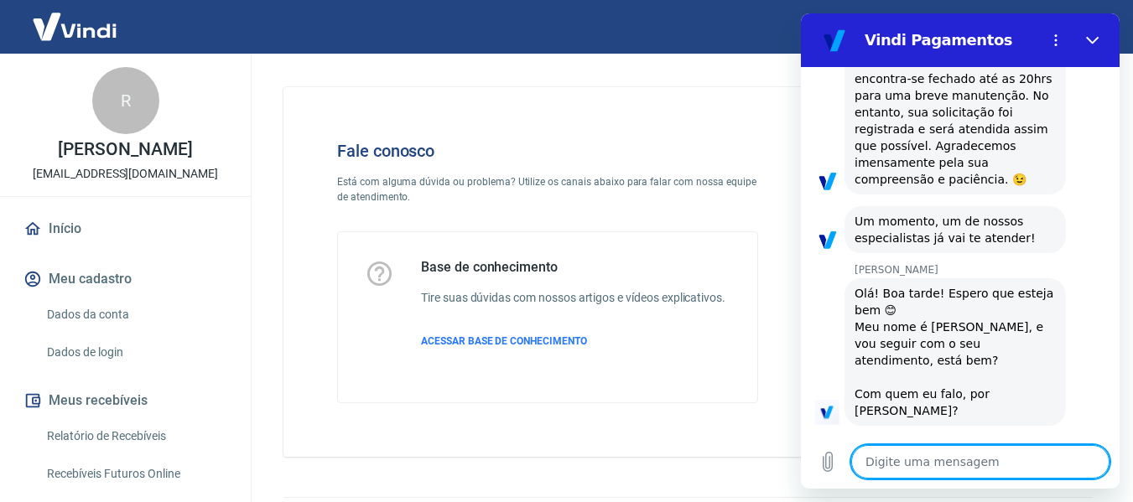
scroll to position [4204, 0]
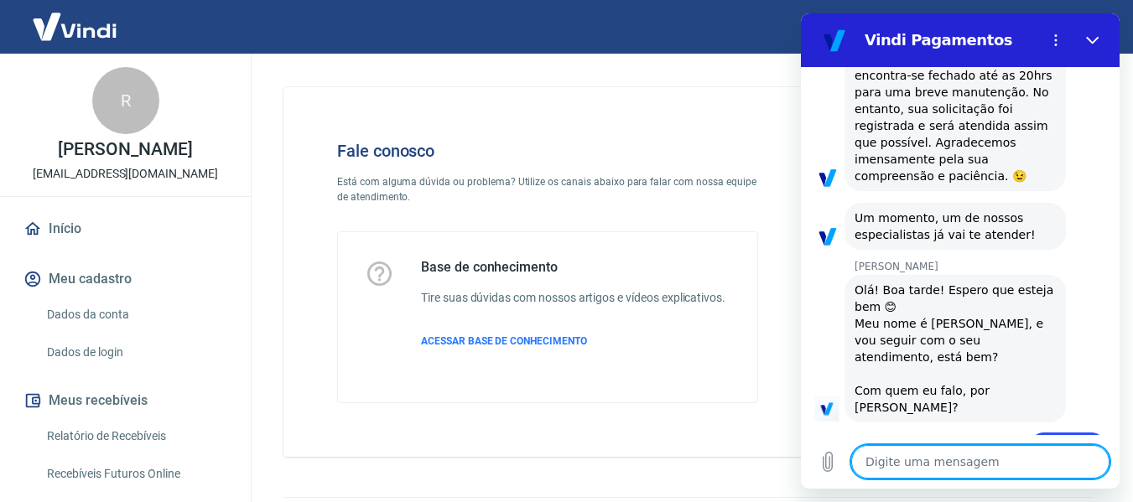
paste textarea "227784802"
paste textarea "227804331"
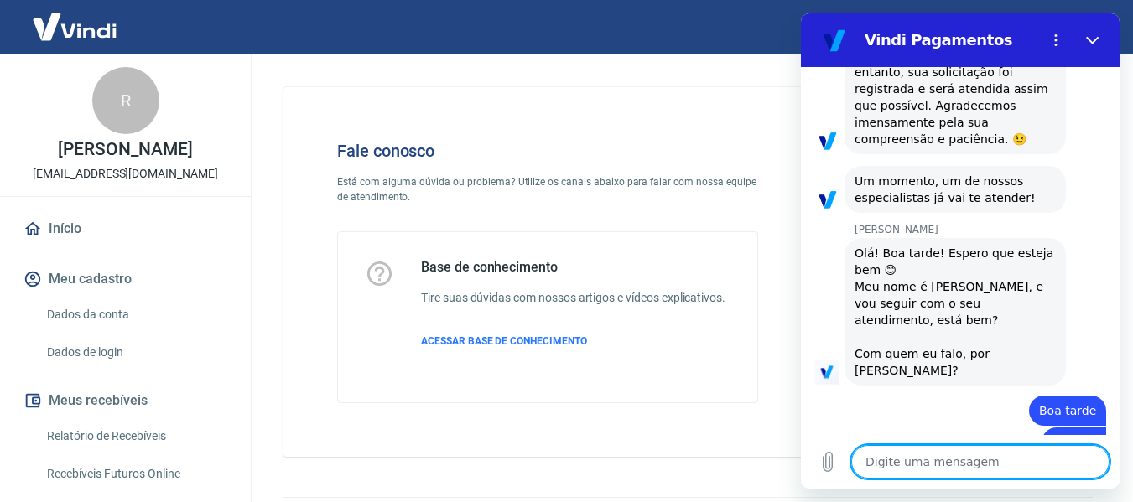
scroll to position [4245, 0]
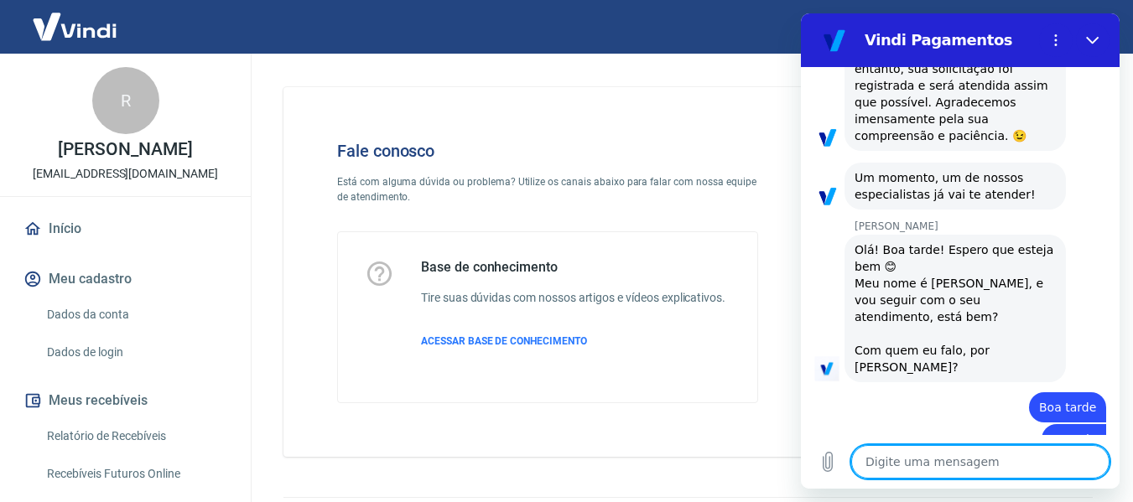
click at [891, 466] on textarea at bounding box center [980, 462] width 258 height 34
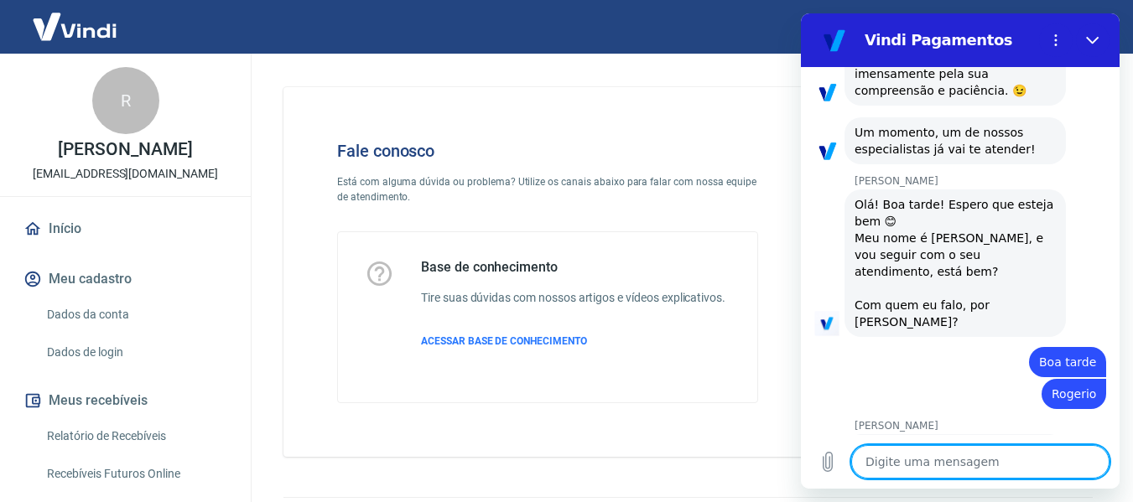
scroll to position [4293, 0]
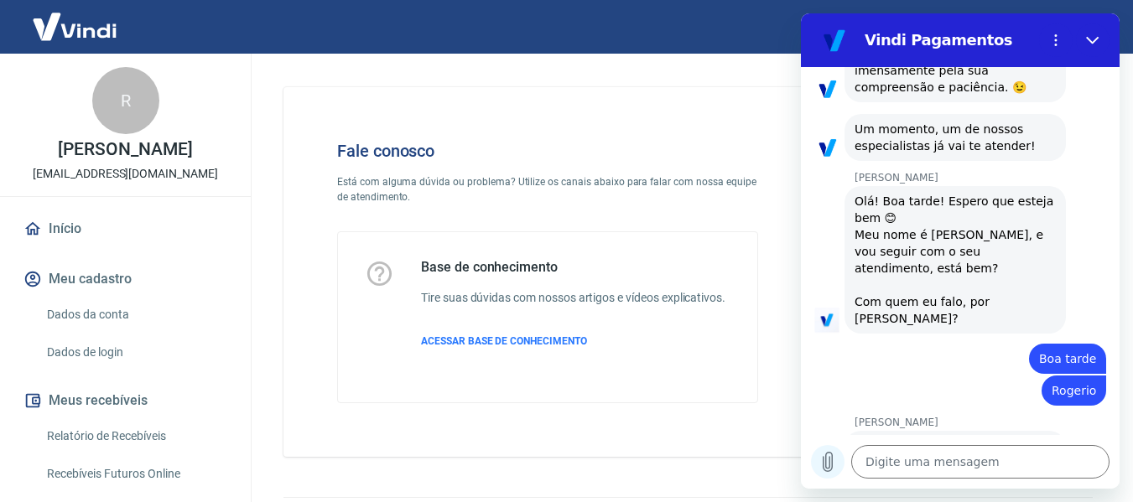
click at [833, 456] on icon "Carregar arquivo" at bounding box center [828, 462] width 9 height 19
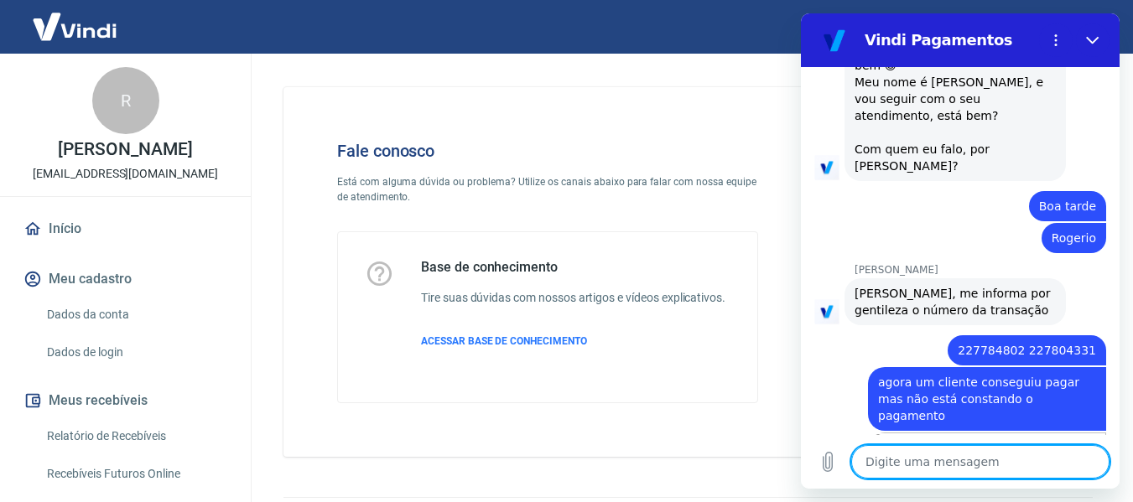
scroll to position [4449, 0]
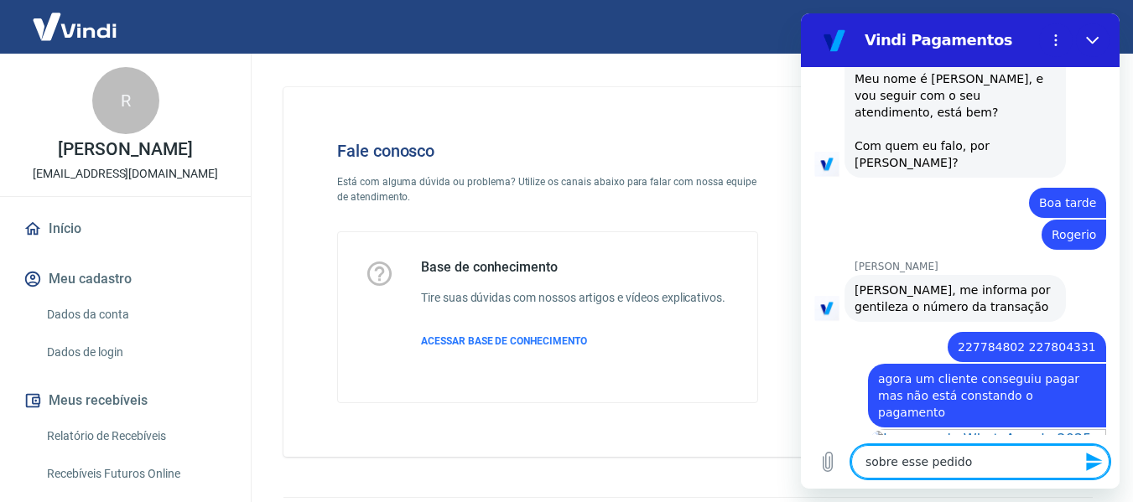
paste textarea "227804331"
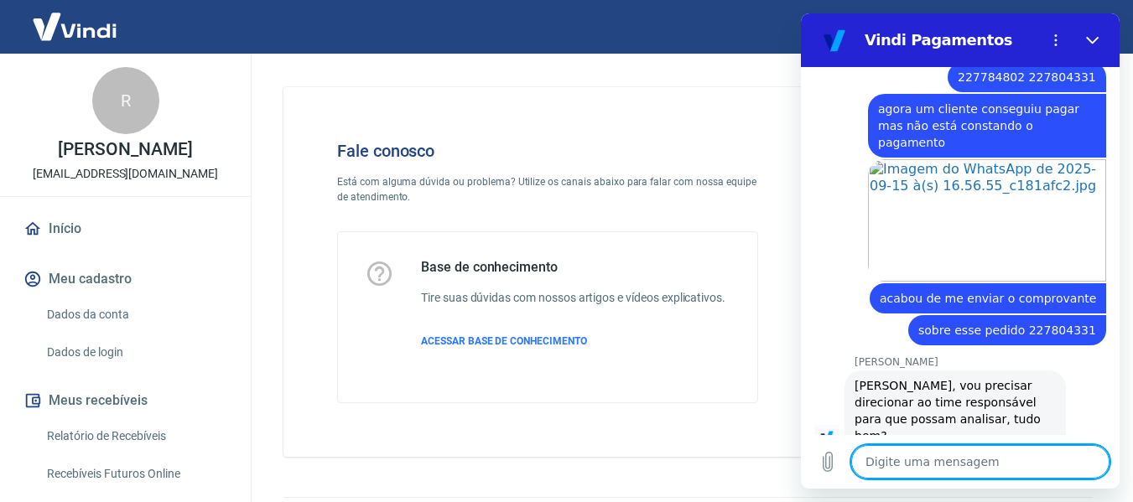
scroll to position [4723, 0]
